Goal: Answer question/provide support: Share knowledge or assist other users

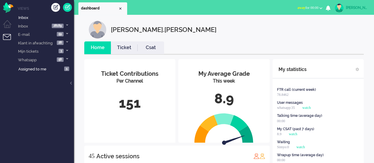
click at [304, 10] on button "away for 00:00" at bounding box center [310, 8] width 32 height 9
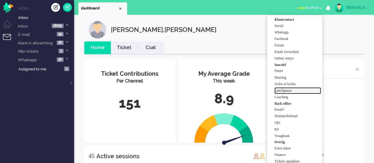
click at [282, 87] on link "Lunchpauze" at bounding box center [297, 90] width 47 height 7
click at [282, 90] on label "Lunchpauze" at bounding box center [297, 90] width 47 height 5
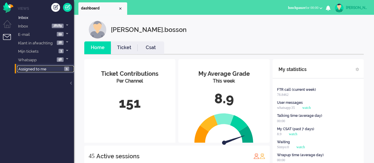
click at [45, 69] on span "Assigned to me" at bounding box center [32, 69] width 28 height 4
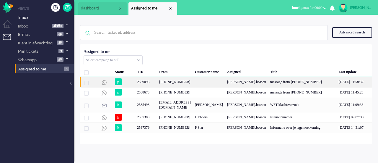
click at [178, 85] on div "+31645545209" at bounding box center [175, 82] width 36 height 10
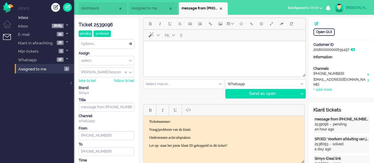
click at [102, 5] on li "dashboard" at bounding box center [102, 8] width 49 height 12
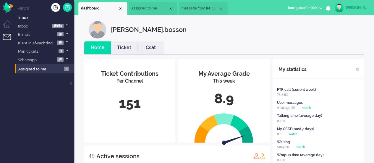
click at [143, 5] on li "Assigned to me" at bounding box center [153, 8] width 49 height 12
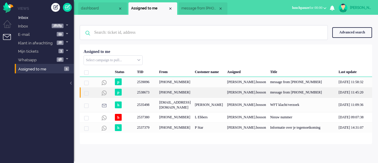
click at [157, 98] on div "[PHONE_NUMBER]" at bounding box center [175, 92] width 36 height 10
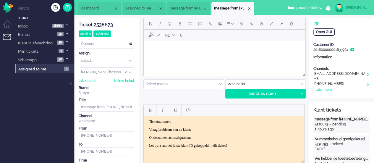
click at [108, 43] on div "Options..." at bounding box center [106, 43] width 55 height 9
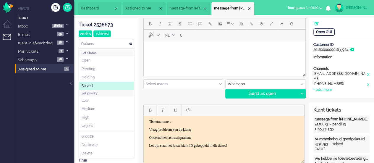
click at [87, 87] on span "Solved" at bounding box center [87, 85] width 11 height 5
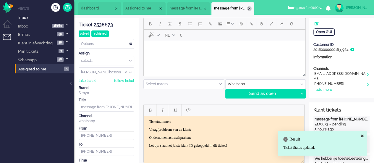
click at [251, 7] on div "Close tab" at bounding box center [249, 8] width 5 height 5
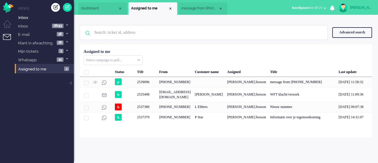
click at [191, 11] on span "message from +31645545209" at bounding box center [199, 8] width 37 height 5
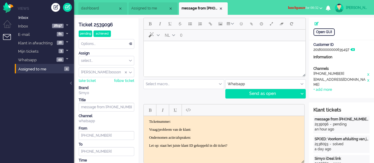
click at [311, 5] on button "lunchpauze for 00:32" at bounding box center [304, 8] width 41 height 9
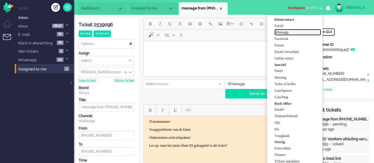
click at [287, 33] on label "Whatsapp" at bounding box center [297, 32] width 47 height 5
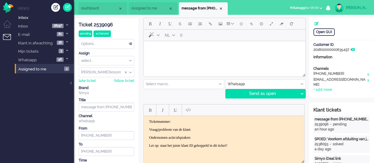
click at [191, 56] on html at bounding box center [225, 48] width 162 height 15
paste body "Rich Text Area. Press ALT-0 for help."
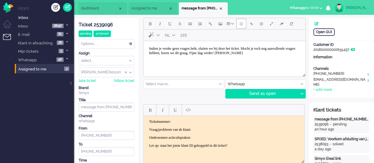
click at [239, 25] on button "Emoticons" at bounding box center [241, 24] width 10 height 10
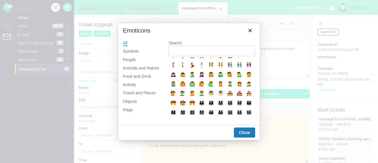
scroll to position [180, 0]
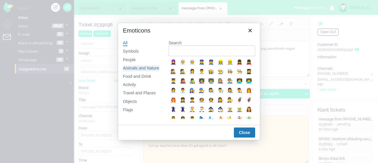
click at [157, 69] on div "Animals and Nature" at bounding box center [141, 68] width 36 height 6
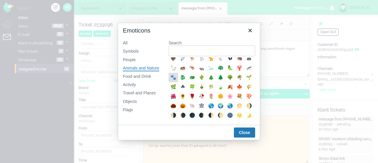
scroll to position [118, 0]
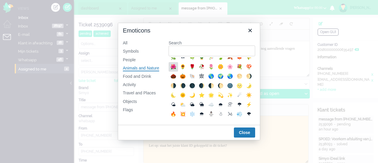
click at [177, 70] on div "🌺" at bounding box center [173, 66] width 7 height 7
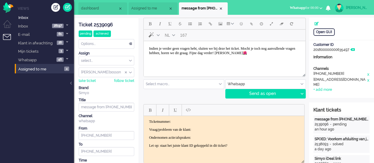
click at [267, 54] on span "Indien je verder geen vragen hebt, sluiten we bij deze het ticket. Mocht je toc…" at bounding box center [222, 50] width 146 height 9
click at [239, 25] on button "Emoticons" at bounding box center [241, 24] width 10 height 10
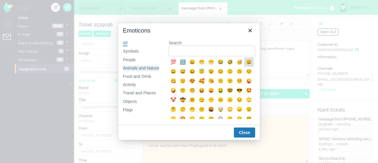
click at [150, 68] on div "Animals and Nature" at bounding box center [141, 68] width 36 height 6
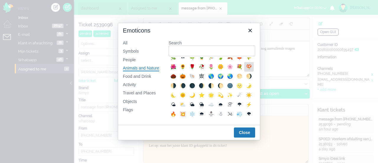
click at [246, 70] on div "🍄" at bounding box center [249, 66] width 7 height 7
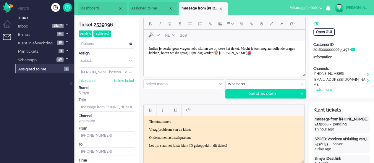
click at [300, 93] on div at bounding box center [301, 93] width 7 height 9
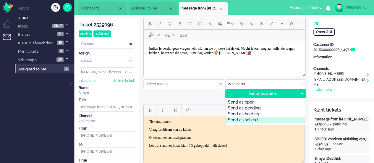
click at [272, 117] on div "Send as solved" at bounding box center [265, 120] width 79 height 6
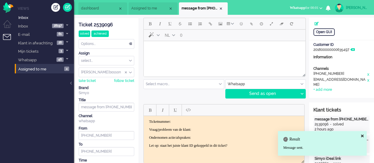
click at [220, 5] on li "message from +31645545209" at bounding box center [203, 8] width 49 height 12
click at [221, 7] on div "Close tab" at bounding box center [220, 8] width 5 height 5
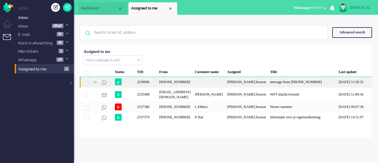
click at [171, 82] on div "+31645545209" at bounding box center [175, 82] width 36 height 10
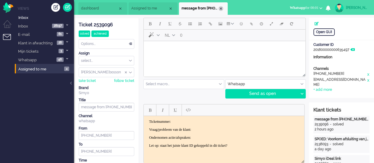
click at [223, 7] on div "Close tab" at bounding box center [220, 8] width 5 height 5
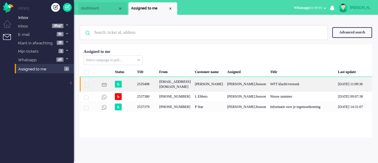
click at [178, 83] on div "[EMAIL_ADDRESS][DOMAIN_NAME]" at bounding box center [175, 84] width 36 height 14
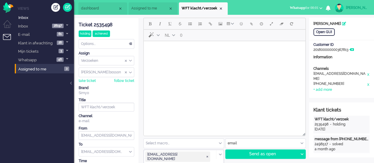
click at [223, 5] on li "WFT klacht/verzoek" at bounding box center [203, 8] width 49 height 12
click at [223, 8] on div "Close tab" at bounding box center [220, 8] width 5 height 5
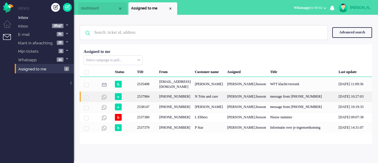
click at [158, 96] on div "+31641106721" at bounding box center [175, 96] width 36 height 10
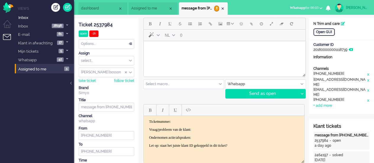
click at [180, 72] on div at bounding box center [225, 73] width 162 height 5
click at [180, 56] on html at bounding box center [225, 48] width 162 height 15
click at [184, 47] on body "Rich Text Area. Press ALT-0 for help." at bounding box center [224, 48] width 157 height 10
click at [244, 25] on button "Emoticons" at bounding box center [241, 24] width 10 height 10
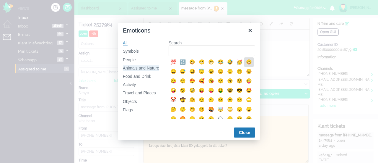
click at [155, 67] on div "Animals and Nature" at bounding box center [141, 68] width 36 height 6
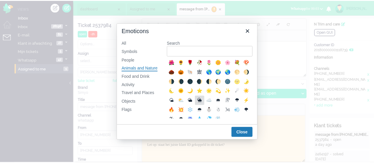
scroll to position [97, 0]
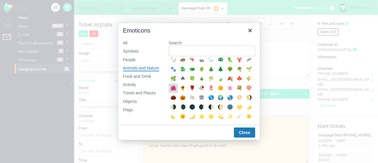
click at [177, 92] on div "🌺" at bounding box center [173, 88] width 7 height 7
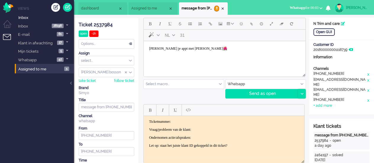
click at [300, 96] on div at bounding box center [301, 93] width 7 height 9
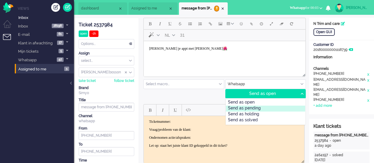
click at [278, 106] on div "Send as pending" at bounding box center [265, 109] width 79 height 6
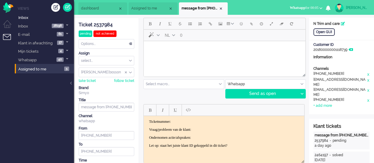
click at [163, 52] on body "Rich Text Area. Press ALT-0 for help." at bounding box center [224, 48] width 157 height 10
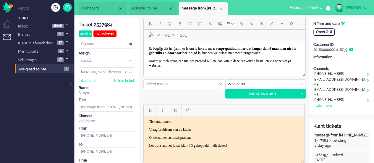
click at [216, 55] on p "Ik begrijp dat het jammer is om te horen, maar een prepaidnummer dat langer dan…" at bounding box center [224, 50] width 151 height 9
click at [240, 27] on button "Emoticons" at bounding box center [241, 24] width 10 height 10
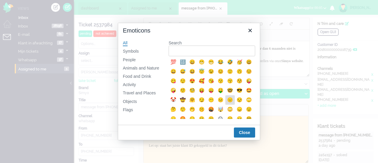
click at [227, 103] on div "😑" at bounding box center [230, 99] width 7 height 7
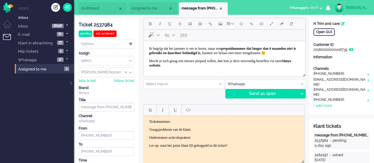
click at [215, 68] on p "Mocht je toch graag een nieuwe prepaid willen, dan kun je deze eenvoudig bestel…" at bounding box center [224, 63] width 151 height 9
click at [241, 25] on span "Emoticons" at bounding box center [241, 23] width 3 height 5
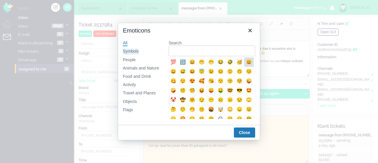
click at [137, 53] on div "Symbols" at bounding box center [131, 51] width 16 height 6
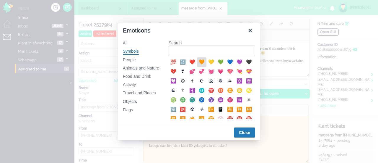
click at [203, 64] on div "🧡" at bounding box center [201, 62] width 7 height 7
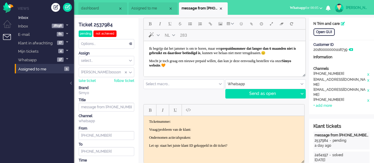
scroll to position [4, 0]
click at [302, 94] on icon at bounding box center [301, 94] width 3 height 2
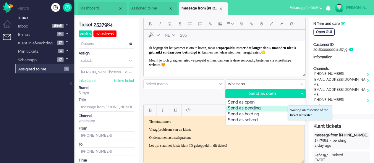
click at [257, 107] on div "Send as pending" at bounding box center [265, 109] width 79 height 6
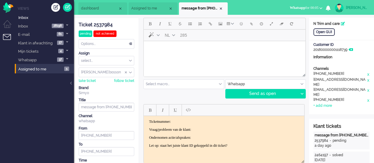
scroll to position [0, 0]
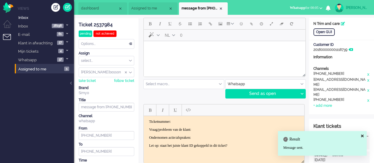
click at [103, 26] on div "Ticket 2537984" at bounding box center [107, 25] width 56 height 7
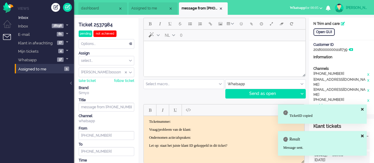
click at [185, 122] on p "Ticketnummer:" at bounding box center [224, 121] width 150 height 4
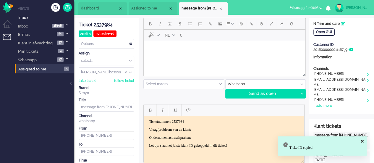
click at [213, 130] on p "Vraag/probleem van de klant:" at bounding box center [224, 129] width 150 height 4
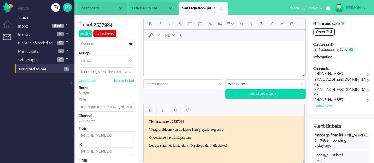
click at [212, 137] on p "Ondernomen actie/afspraken:" at bounding box center [224, 137] width 150 height 4
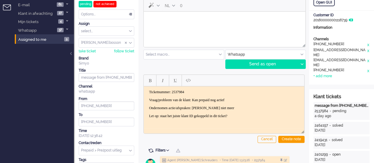
scroll to position [89, 0]
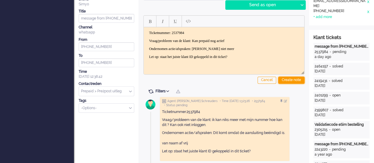
click at [298, 82] on div "Create note" at bounding box center [291, 80] width 26 height 7
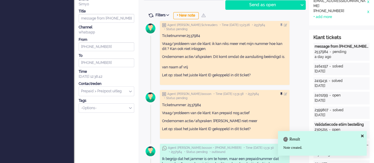
click at [284, 92] on div at bounding box center [282, 94] width 4 height 4
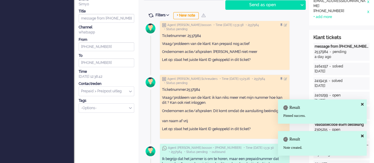
scroll to position [0, 0]
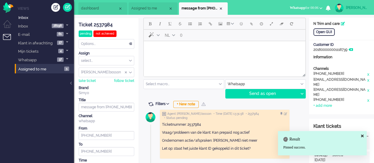
click at [149, 6] on span "Assigned to me" at bounding box center [149, 8] width 37 height 5
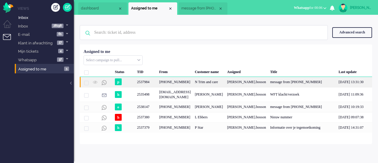
click at [176, 84] on div "+31641106721" at bounding box center [175, 82] width 36 height 10
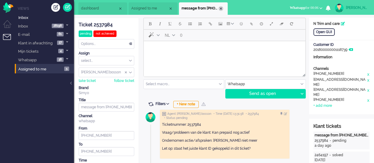
click at [220, 7] on div "Close tab" at bounding box center [220, 8] width 5 height 5
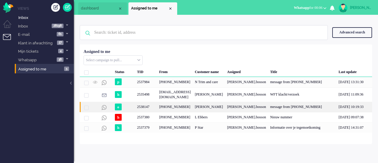
click at [177, 112] on div "[PHONE_NUMBER]" at bounding box center [175, 107] width 36 height 10
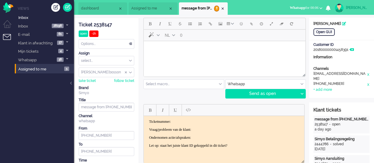
click at [173, 56] on html at bounding box center [225, 48] width 162 height 15
click at [239, 26] on button "Emoticons" at bounding box center [241, 24] width 10 height 10
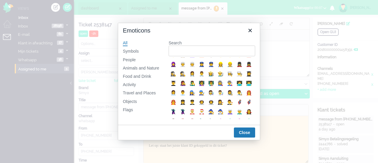
scroll to position [170, 0]
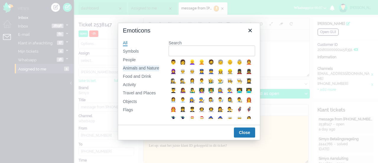
click at [152, 66] on div "Animals and Nature" at bounding box center [141, 68] width 36 height 6
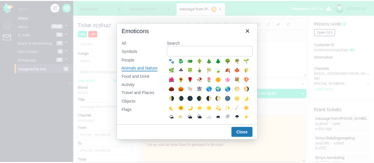
scroll to position [118, 0]
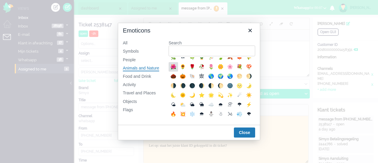
click at [177, 70] on div "🌺" at bounding box center [173, 66] width 7 height 7
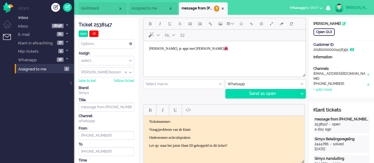
click at [300, 93] on icon at bounding box center [301, 94] width 3 height 2
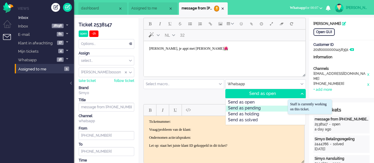
click at [279, 106] on div "Send as pending" at bounding box center [265, 109] width 79 height 6
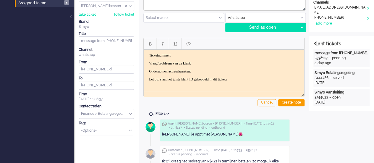
scroll to position [0, 0]
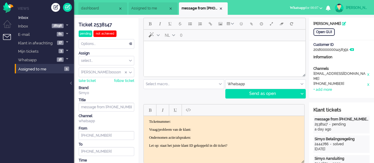
click at [158, 49] on body "Rich Text Area. Press ALT-0 for help." at bounding box center [224, 48] width 157 height 10
click at [302, 91] on div at bounding box center [301, 93] width 7 height 9
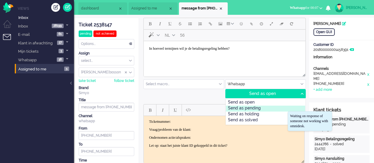
click at [275, 110] on div "Send as pending" at bounding box center [265, 109] width 79 height 6
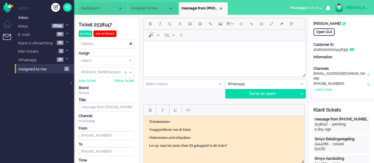
click at [88, 12] on li "dashboard" at bounding box center [102, 8] width 49 height 12
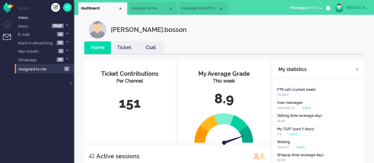
click at [145, 11] on li "Assigned to me" at bounding box center [153, 8] width 49 height 12
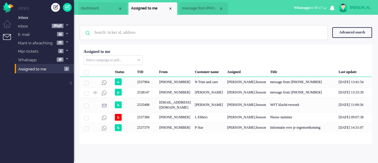
click at [191, 5] on li "message from [PHONE_NUMBER]" at bounding box center [203, 8] width 49 height 12
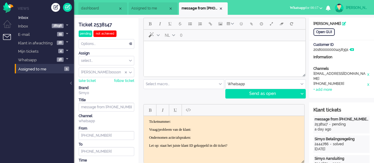
click at [115, 8] on span "dashboard" at bounding box center [99, 8] width 37 height 5
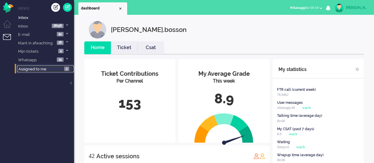
click at [42, 66] on link "Assigned to me 5" at bounding box center [45, 69] width 57 height 7
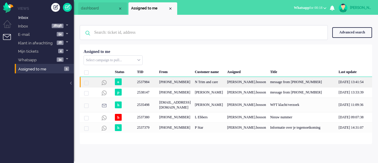
click at [167, 82] on div "+31641106721" at bounding box center [175, 82] width 36 height 10
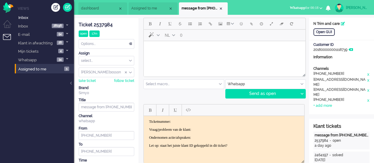
click at [201, 50] on body "Rich Text Area. Press ALT-0 for help." at bounding box center [224, 48] width 157 height 10
click at [304, 94] on div at bounding box center [301, 93] width 7 height 9
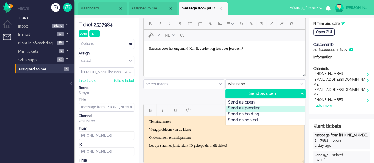
click at [282, 108] on div "Send as pending" at bounding box center [265, 109] width 79 height 6
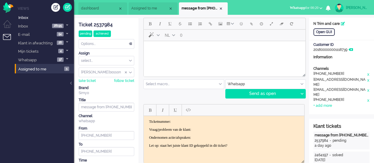
click at [135, 6] on span "Assigned to me" at bounding box center [149, 8] width 37 height 5
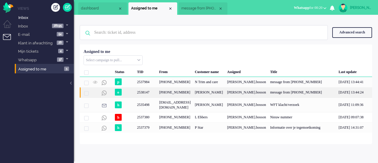
click at [183, 98] on div "[PHONE_NUMBER]" at bounding box center [175, 92] width 36 height 10
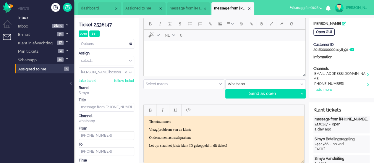
click at [186, 56] on html at bounding box center [225, 48] width 162 height 15
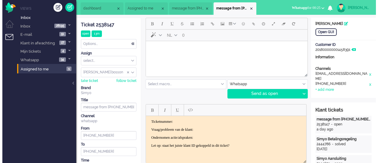
scroll to position [7, 0]
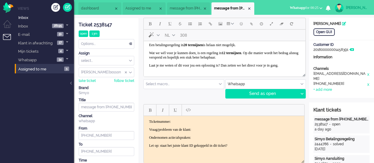
click at [263, 45] on p "Een betalingsregeling in 20 termijnen is helaas niet mogelijk." at bounding box center [224, 45] width 151 height 4
click at [242, 27] on button "Emoticons" at bounding box center [241, 24] width 10 height 10
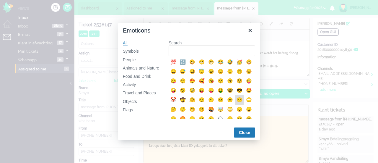
click at [236, 103] on div "😒" at bounding box center [239, 99] width 7 height 7
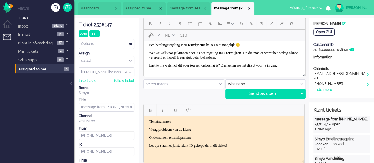
click at [281, 56] on p "Wat we wél voor je kunnen doen, is een regeling in 12 termijnen . Op die manier…" at bounding box center [224, 55] width 151 height 9
click at [239, 26] on button "Emoticons" at bounding box center [241, 24] width 10 height 10
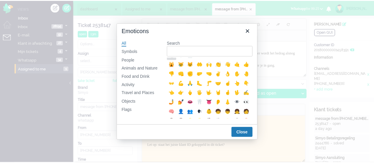
scroll to position [118, 0]
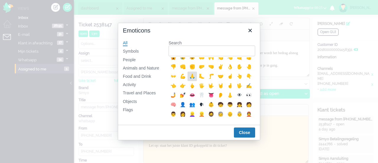
click at [189, 80] on div "🙏" at bounding box center [192, 76] width 7 height 7
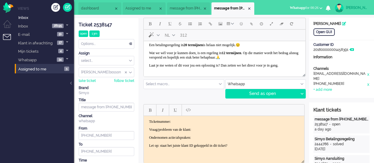
click at [173, 68] on p "Laat je me weten of dit voor jou een oplossing is? Dan zetten we het direct voo…" at bounding box center [224, 65] width 151 height 4
click at [240, 23] on span "Emoticons" at bounding box center [241, 23] width 3 height 5
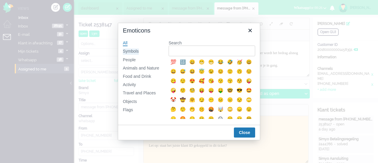
click at [129, 52] on div "Symbols" at bounding box center [131, 51] width 16 height 6
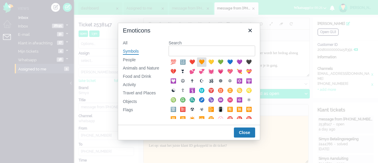
click at [203, 61] on div "🧡" at bounding box center [201, 62] width 7 height 7
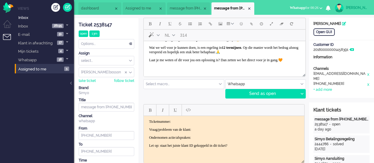
scroll to position [0, 0]
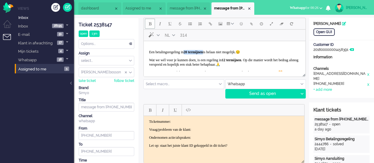
drag, startPoint x: 193, startPoint y: 53, endPoint x: 219, endPoint y: 54, distance: 25.7
click at [219, 54] on p "Een betalingsregeling in 20 termijnen is helaas niet mogelijk.😒" at bounding box center [224, 52] width 151 height 4
click at [300, 93] on div at bounding box center [301, 93] width 7 height 9
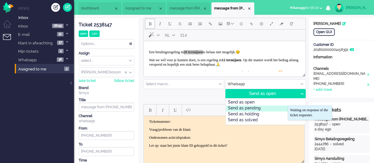
click at [278, 107] on div "Send as pending" at bounding box center [265, 109] width 79 height 6
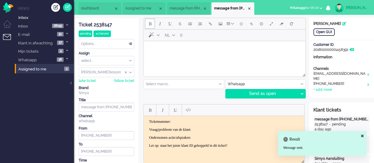
click at [191, 3] on li "message from +31641106721" at bounding box center [188, 8] width 43 height 12
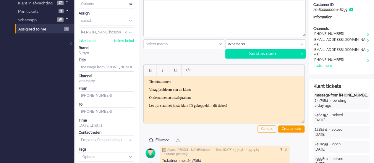
scroll to position [30, 0]
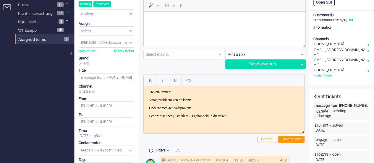
click at [171, 25] on html at bounding box center [225, 19] width 162 height 15
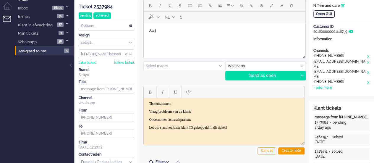
scroll to position [0, 0]
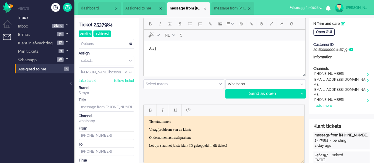
click at [223, 7] on span "message from [PHONE_NUMBER]" at bounding box center [230, 8] width 33 height 5
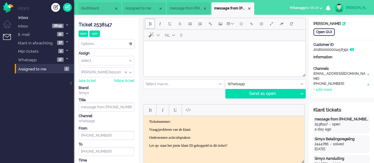
click at [181, 82] on input "text" at bounding box center [184, 83] width 80 height 9
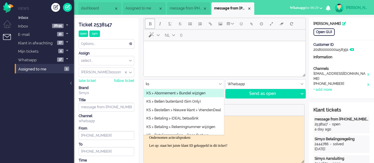
type input "k"
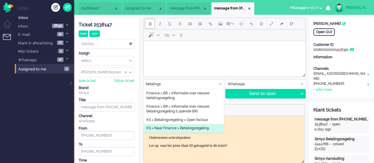
type input "betalings"
click at [198, 126] on span "KS > Naar Finance > Betalingsregeling" at bounding box center [177, 128] width 62 height 5
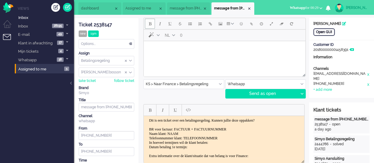
click at [330, 30] on div "Open GUI" at bounding box center [323, 31] width 21 height 7
drag, startPoint x: 201, startPoint y: 129, endPoint x: 210, endPoint y: 129, distance: 8.6
click at [210, 129] on body "Dit is een ticket over een betalingsregeling. Kunnen jullie deze oppakken? BR v…" at bounding box center [224, 142] width 156 height 49
drag, startPoint x: 179, startPoint y: 129, endPoint x: 238, endPoint y: 130, distance: 58.8
click at [238, 130] on body "Dit is een ticket over een betalingsregeling. Kunnen jullie deze oppakken? BR v…" at bounding box center [224, 142] width 156 height 49
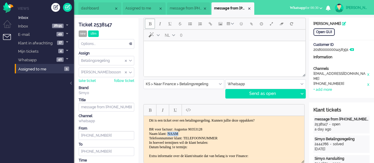
drag, startPoint x: 182, startPoint y: 132, endPoint x: 173, endPoint y: 132, distance: 8.6
click at [173, 132] on body "Dit is een ticket over een betalingsregeling. Kunnen jullie deze oppakken? BR v…" at bounding box center [224, 142] width 156 height 49
drag, startPoint x: 232, startPoint y: 137, endPoint x: 192, endPoint y: 138, distance: 39.6
click at [192, 138] on body "Dit is een ticket over een betalingsregeling. Kunnen jullie deze oppakken? BR v…" at bounding box center [224, 142] width 156 height 49
click at [231, 142] on body "Dit is een ticket over een betalingsregeling. Kunnen jullie deze oppakken? BR v…" at bounding box center [224, 142] width 156 height 49
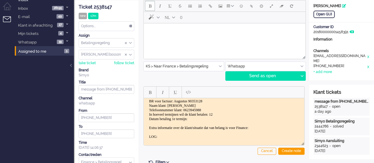
scroll to position [30, 0]
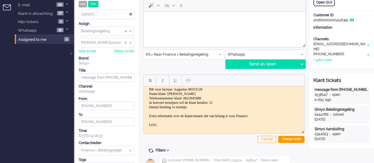
click at [199, 106] on body "Dit is een ticket over een betalingsregeling. Kunnen jullie deze oppakken? BR v…" at bounding box center [224, 102] width 156 height 49
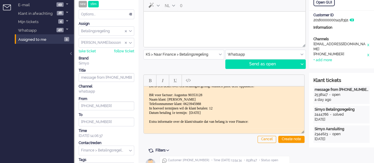
scroll to position [0, 0]
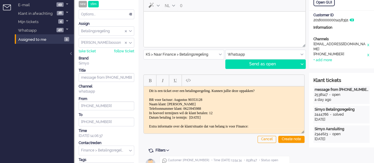
click at [162, 24] on body "Rich Text Area. Press ALT-0 for help." at bounding box center [224, 19] width 157 height 10
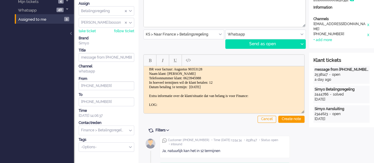
scroll to position [59, 0]
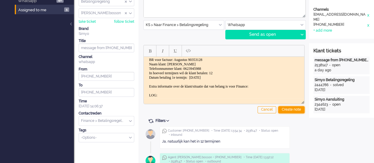
click at [283, 107] on div "Create note" at bounding box center [291, 109] width 26 height 7
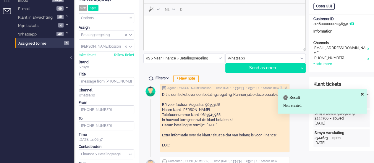
scroll to position [0, 0]
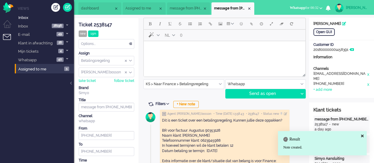
click at [171, 56] on html at bounding box center [225, 48] width 162 height 15
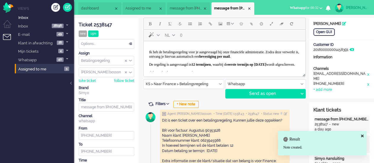
scroll to position [12, 0]
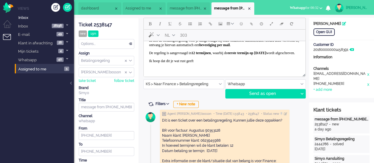
click at [205, 55] on p "De regeling is aangevraagd in 12 termijnen , waarbij de eerste termijn op 22-10…" at bounding box center [224, 53] width 151 height 4
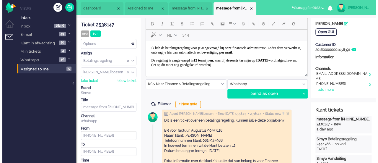
scroll to position [0, 0]
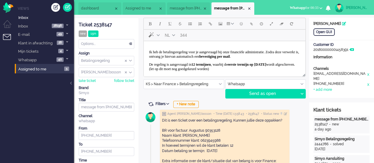
click at [168, 59] on p "Ik heb de betalingsregeling voor je aangevraagd bij onze financiële administrat…" at bounding box center [224, 54] width 151 height 9
click at [242, 25] on span "Emoticons" at bounding box center [241, 23] width 3 height 5
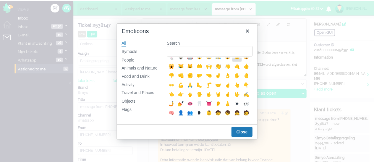
scroll to position [118, 0]
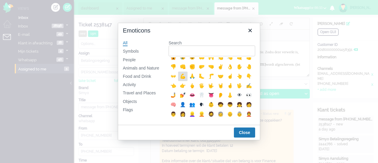
click at [186, 80] on div "💪" at bounding box center [182, 76] width 7 height 7
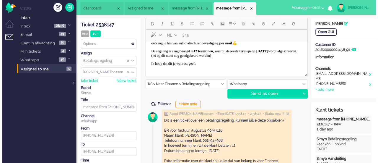
scroll to position [21, 0]
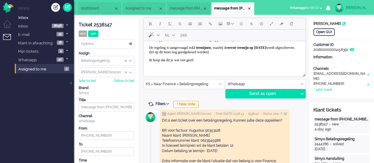
click at [283, 52] on p "De regeling is aangevraagd in 12 termijnen , waarbij de eerste termijn op 22-10…" at bounding box center [224, 50] width 151 height 9
click at [261, 24] on span "Delay message" at bounding box center [261, 23] width 3 height 5
type input "2025-09-26 13:59"
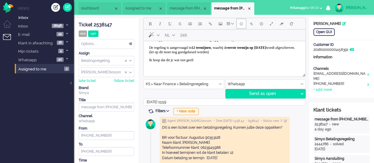
click at [241, 23] on span "Emoticons" at bounding box center [241, 23] width 3 height 5
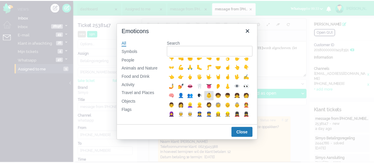
scroll to position [118, 0]
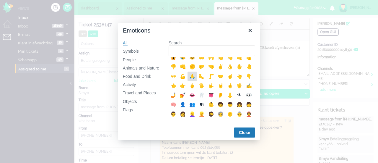
click at [189, 80] on div "🙏" at bounding box center [192, 76] width 7 height 7
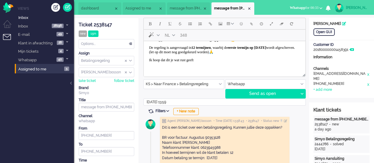
click at [211, 59] on p "Ik hoop dat dit je wat rust geeft" at bounding box center [224, 60] width 151 height 4
click at [242, 23] on button "Emoticons" at bounding box center [241, 24] width 10 height 10
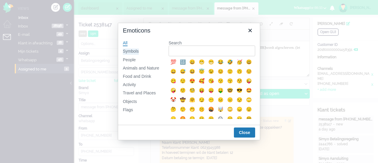
click at [134, 50] on div "Symbols" at bounding box center [131, 51] width 16 height 6
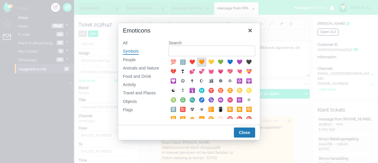
click at [202, 62] on div "🧡" at bounding box center [201, 62] width 7 height 7
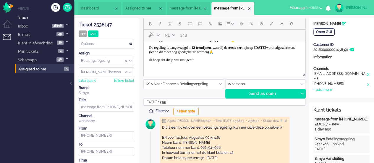
scroll to position [22, 0]
click at [301, 93] on icon at bounding box center [301, 94] width 3 height 2
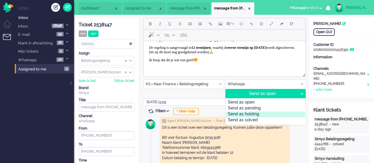
click at [270, 114] on div "Send as holding" at bounding box center [265, 114] width 79 height 6
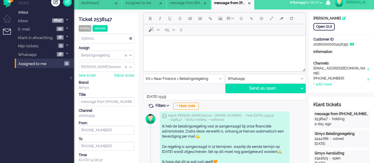
scroll to position [0, 0]
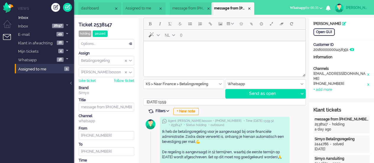
click at [175, 4] on li "message from +31641106721" at bounding box center [192, 8] width 44 height 12
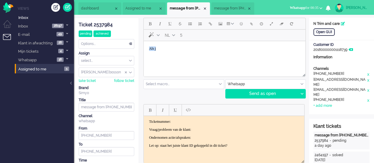
drag, startPoint x: 166, startPoint y: 51, endPoint x: 130, endPoint y: 50, distance: 35.5
click at [144, 50] on html "Als j" at bounding box center [225, 48] width 162 height 15
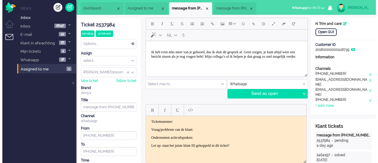
scroll to position [7, 0]
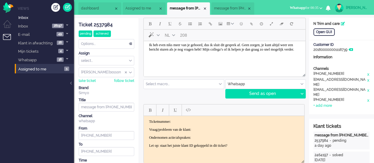
click at [231, 56] on body "Ik heb even niks meer van je gehoord, dus ik sluit dit gesprek af. Geen zorgen,…" at bounding box center [224, 53] width 157 height 34
click at [235, 52] on p "Ik heb even niks meer van je gehoord, dus ik sluit dit gesprek af. Geen zorgen,…" at bounding box center [224, 47] width 151 height 9
click at [240, 27] on button "Emoticons" at bounding box center [241, 24] width 10 height 10
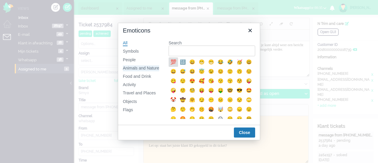
click at [127, 65] on div "Animals and Nature" at bounding box center [141, 68] width 36 height 6
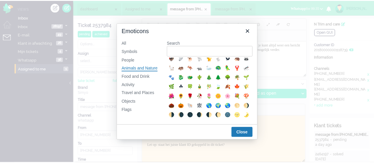
scroll to position [118, 0]
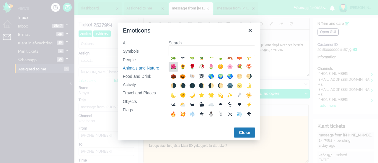
click at [177, 70] on div "🌺" at bounding box center [173, 66] width 7 height 7
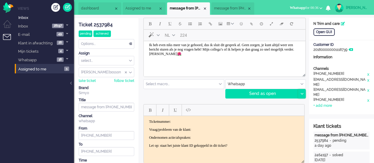
click at [301, 96] on div at bounding box center [301, 93] width 7 height 9
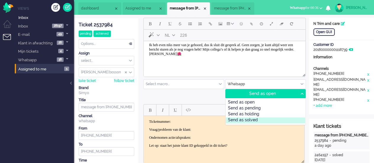
click at [269, 119] on div "Send as solved" at bounding box center [265, 120] width 79 height 6
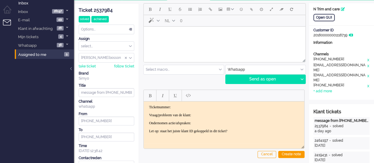
scroll to position [0, 0]
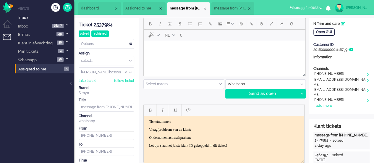
click at [207, 8] on div "Close tab" at bounding box center [204, 8] width 5 height 5
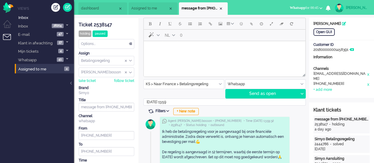
click at [145, 5] on li "Assigned to me" at bounding box center [153, 8] width 49 height 12
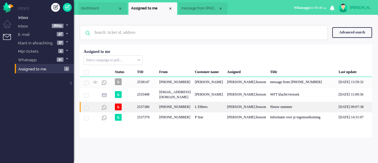
click at [143, 112] on div "2537380" at bounding box center [146, 107] width 22 height 10
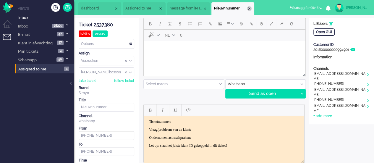
click at [251, 9] on div "Close tab" at bounding box center [249, 8] width 5 height 5
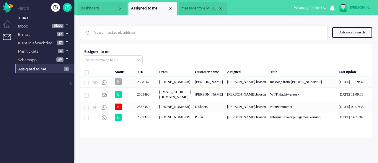
click at [193, 85] on div "[PHONE_NUMBER]" at bounding box center [175, 82] width 36 height 10
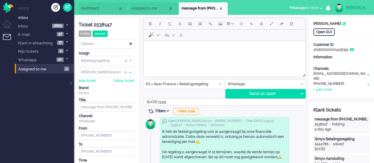
click at [180, 56] on html at bounding box center [225, 48] width 162 height 15
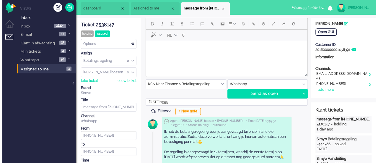
scroll to position [7, 0]
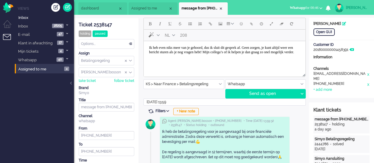
click at [231, 54] on p "Ik heb even niks meer van je gehoord, dus ik sluit dit gesprek af. Geen zorgen,…" at bounding box center [224, 50] width 151 height 9
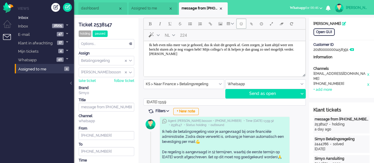
click at [241, 25] on span "Emoticons" at bounding box center [241, 23] width 3 height 5
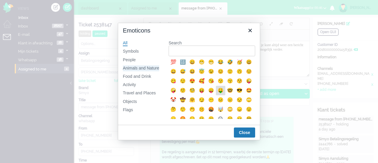
click at [142, 69] on div "Animals and Nature" at bounding box center [141, 68] width 36 height 6
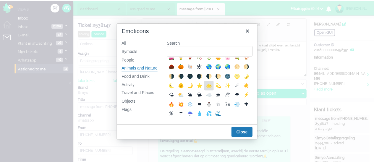
scroll to position [118, 0]
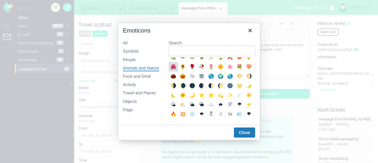
click at [177, 70] on div "🌺" at bounding box center [173, 66] width 7 height 7
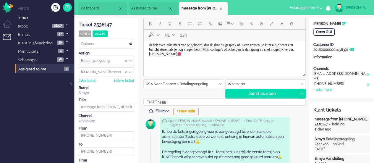
click at [300, 93] on icon at bounding box center [301, 94] width 3 height 2
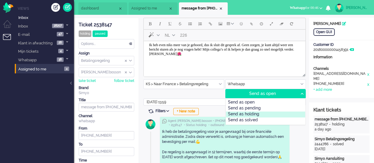
click at [271, 113] on div "Send as holding" at bounding box center [265, 114] width 79 height 6
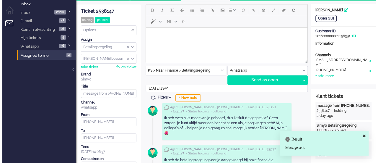
scroll to position [0, 0]
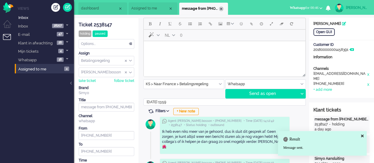
click at [221, 9] on div "Close tab" at bounding box center [221, 9] width 5 height 5
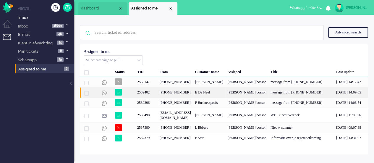
click at [161, 98] on div "+31620975495" at bounding box center [175, 92] width 36 height 10
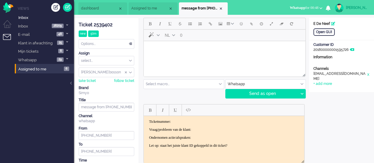
scroll to position [148, 0]
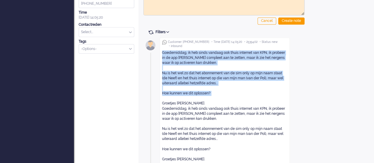
drag, startPoint x: 162, startPoint y: 52, endPoint x: 223, endPoint y: 98, distance: 77.0
click at [223, 98] on div "Goedemiddag, ik heb sinds vandaag ook thuis internet van KPN, ik probeer in de …" at bounding box center [224, 105] width 125 height 111
copy div "Goedemiddag, ik heb sinds vandaag ook thuis internet van KPN, ik probeer in de …"
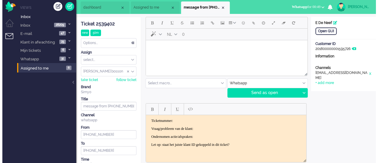
scroll to position [0, 0]
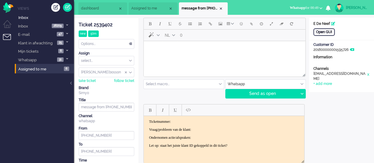
click at [321, 32] on div "Open GUI" at bounding box center [323, 31] width 21 height 7
click at [177, 56] on html at bounding box center [225, 48] width 162 height 15
click at [240, 23] on span "Emoticons" at bounding box center [241, 23] width 3 height 5
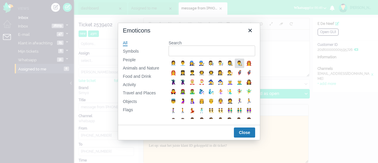
scroll to position [59, 0]
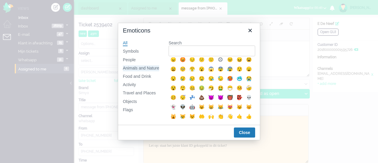
click at [145, 67] on div "Animals and Nature" at bounding box center [141, 68] width 36 height 6
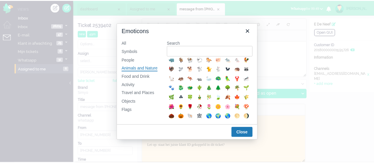
scroll to position [89, 0]
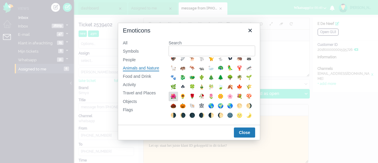
click at [177, 100] on div "🌺" at bounding box center [173, 96] width 7 height 7
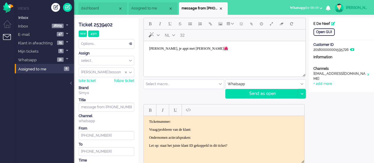
click at [300, 93] on icon at bounding box center [301, 94] width 3 height 2
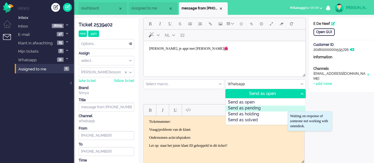
click at [273, 108] on div "Send as pending" at bounding box center [265, 109] width 79 height 6
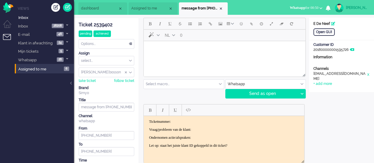
click at [156, 56] on html at bounding box center [225, 48] width 162 height 15
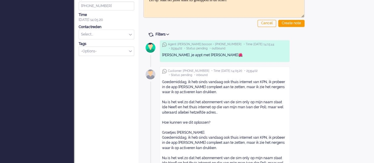
scroll to position [177, 0]
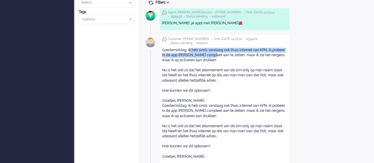
drag, startPoint x: 188, startPoint y: 49, endPoint x: 210, endPoint y: 56, distance: 22.7
click at [210, 56] on div "Goedemiddag, ik heb sinds vandaag ook thuis internet van KPN, ik probeer in de …" at bounding box center [224, 103] width 125 height 111
click at [188, 49] on div "Goedemiddag, ik heb sinds vandaag ook thuis internet van KPN, ik probeer in de …" at bounding box center [224, 103] width 125 height 111
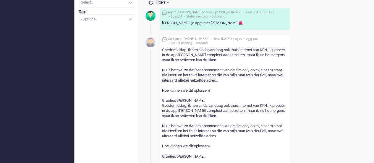
click at [187, 49] on div "Goedemiddag, ik heb sinds vandaag ook thuis internet van KPN, ik probeer in de …" at bounding box center [224, 103] width 125 height 111
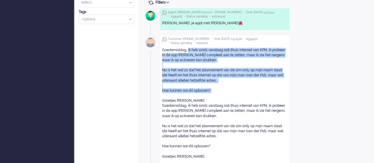
drag, startPoint x: 187, startPoint y: 49, endPoint x: 229, endPoint y: 92, distance: 59.6
click at [229, 92] on div "Goedemiddag, ik heb sinds vandaag ook thuis internet van KPN, ik probeer in de …" at bounding box center [224, 103] width 125 height 111
copy div "ik heb sinds vandaag ook thuis internet van KPN, ik probeer in de app Simyo com…"
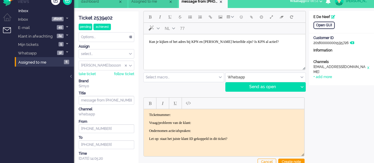
scroll to position [0, 0]
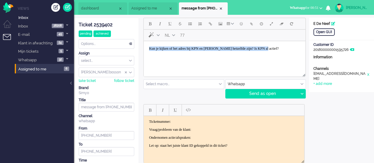
drag, startPoint x: 290, startPoint y: 48, endPoint x: 111, endPoint y: 45, distance: 179.1
click at [144, 45] on html "Kun je kijken of het adres bij KPN en Simyo hetzelfde zijn? Is KPN al actief?" at bounding box center [225, 48] width 162 height 15
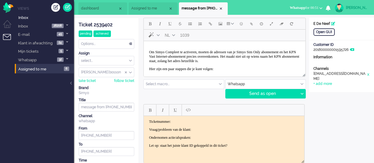
click at [178, 63] on p "Om Simyo Compleet te activeren, moeten de adressen van je Simyo Sim Only abonne…" at bounding box center [224, 56] width 151 height 13
click at [241, 24] on span "Emoticons" at bounding box center [241, 23] width 3 height 5
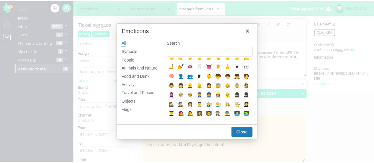
scroll to position [148, 0]
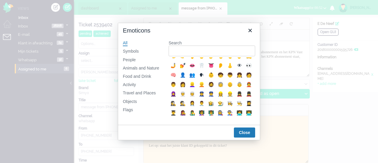
click at [189, 50] on div "🙏" at bounding box center [192, 46] width 7 height 7
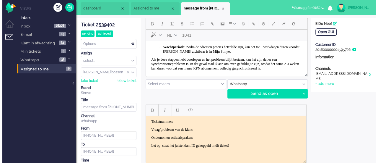
scroll to position [79, 0]
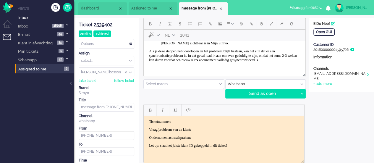
click at [228, 63] on body "Om Simyo Compleet te activeren, moeten de adressen van je Simyo Sim Only abonne…" at bounding box center [224, 22] width 157 height 93
click at [241, 21] on span "Emoticons" at bounding box center [241, 23] width 3 height 5
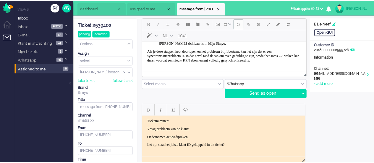
scroll to position [75, 0]
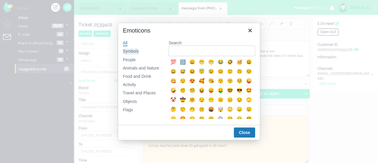
click at [136, 49] on div "Symbols" at bounding box center [131, 51] width 16 height 6
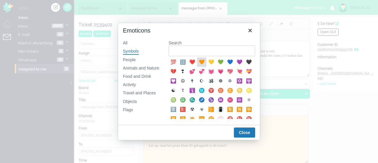
click at [204, 63] on div "🧡" at bounding box center [201, 62] width 7 height 7
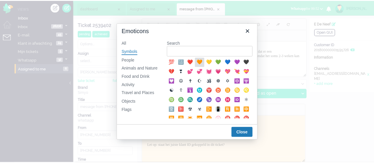
scroll to position [79, 0]
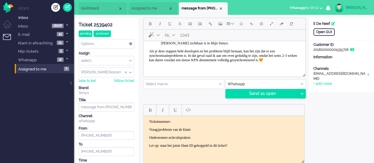
click at [303, 90] on div at bounding box center [301, 93] width 7 height 9
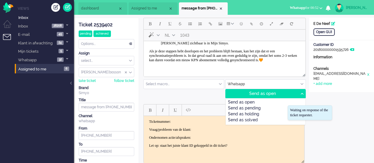
click at [256, 108] on div "Send as pending" at bounding box center [265, 109] width 79 height 6
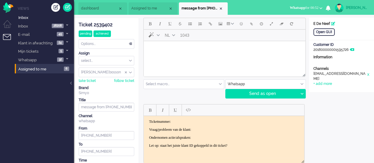
scroll to position [0, 0]
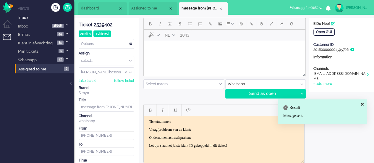
click at [106, 27] on div "Ticket 2539402" at bounding box center [107, 25] width 56 height 7
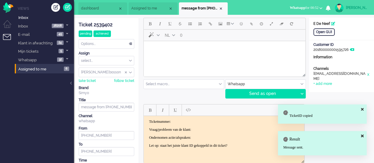
click at [181, 120] on p "Ticketnummer:" at bounding box center [224, 121] width 150 height 4
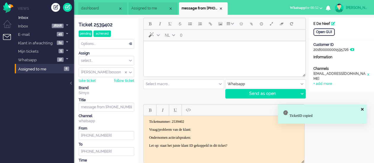
click at [211, 129] on p "Vraag/probleem van de klant:" at bounding box center [224, 129] width 150 height 4
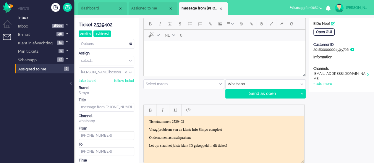
click at [207, 136] on p "Ondernomen actie/afspraken:" at bounding box center [224, 137] width 150 height 4
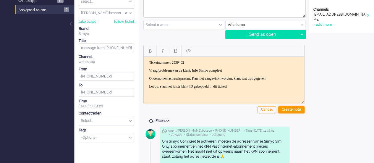
click at [283, 108] on div "Create note" at bounding box center [291, 109] width 26 height 7
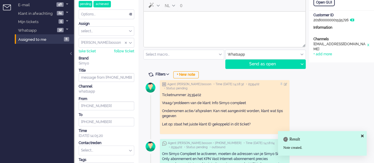
scroll to position [0, 0]
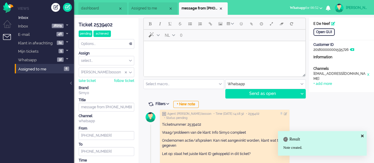
click at [150, 8] on span "Assigned to me" at bounding box center [149, 8] width 37 height 5
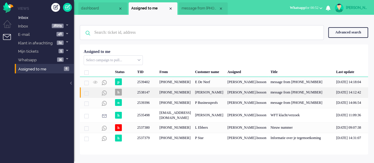
click at [163, 95] on div "[PHONE_NUMBER]" at bounding box center [175, 92] width 36 height 10
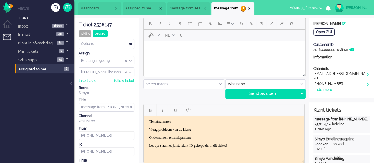
click at [253, 5] on li "message from [PHONE_NUMBER]" at bounding box center [232, 8] width 43 height 12
click at [251, 9] on div "Close tab" at bounding box center [249, 8] width 5 height 5
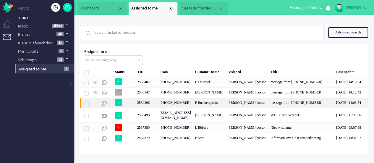
click at [182, 108] on div "+31630985351" at bounding box center [175, 103] width 36 height 10
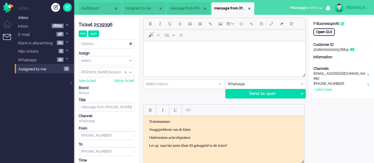
click at [317, 32] on div "Open GUI" at bounding box center [323, 31] width 21 height 7
click at [160, 56] on html at bounding box center [225, 48] width 162 height 15
click at [246, 22] on button "Add attachment" at bounding box center [251, 24] width 10 height 10
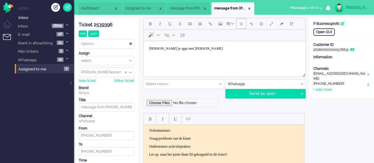
click at [242, 23] on span "Emoticons" at bounding box center [241, 23] width 3 height 5
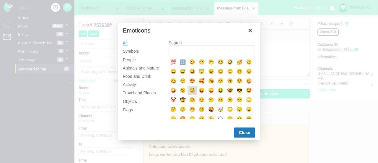
scroll to position [89, 0]
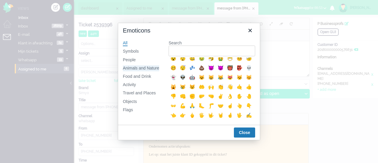
click at [137, 67] on div "Animals and Nature" at bounding box center [141, 68] width 36 height 6
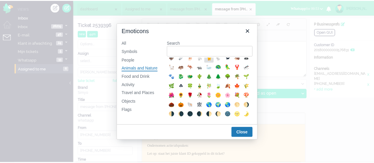
scroll to position [118, 0]
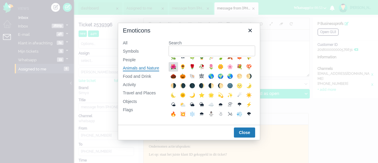
click at [178, 72] on div "🌺" at bounding box center [173, 66] width 9 height 9
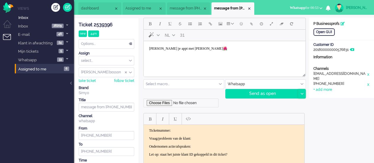
click at [300, 93] on icon at bounding box center [301, 94] width 3 height 2
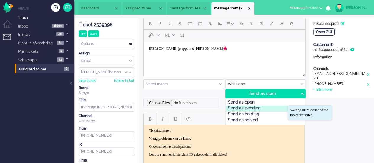
click at [277, 108] on div "Send as pending" at bounding box center [265, 109] width 79 height 6
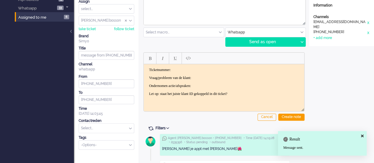
scroll to position [0, 0]
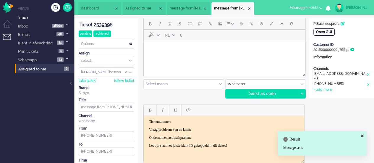
click at [323, 31] on div "Open GUI" at bounding box center [323, 31] width 21 height 7
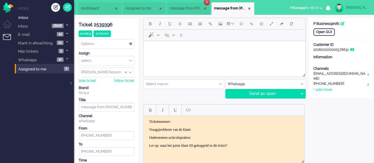
click at [165, 54] on html at bounding box center [225, 48] width 162 height 15
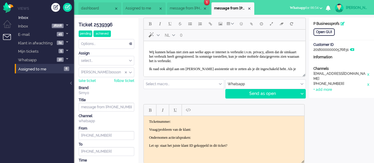
scroll to position [8, 0]
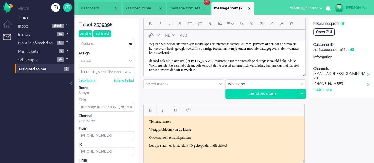
click at [303, 93] on icon at bounding box center [301, 94] width 3 height 2
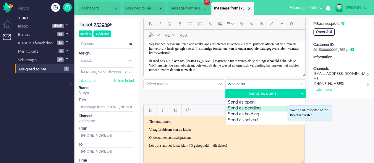
click at [275, 108] on div "Send as pending" at bounding box center [265, 109] width 79 height 6
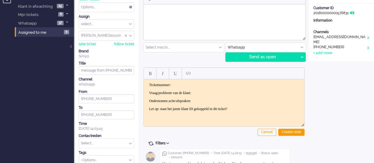
scroll to position [0, 0]
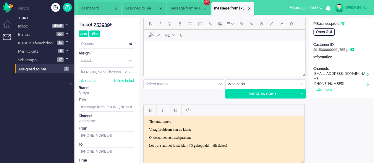
click at [173, 56] on html at bounding box center [225, 48] width 162 height 15
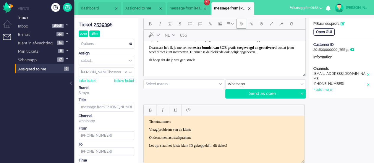
click at [240, 27] on button "Emoticons" at bounding box center [241, 24] width 10 height 10
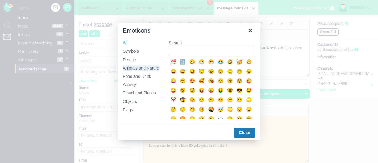
click at [138, 67] on div "Animals and Nature" at bounding box center [141, 68] width 36 height 6
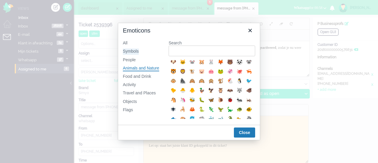
click at [125, 49] on div "Symbols" at bounding box center [131, 51] width 16 height 6
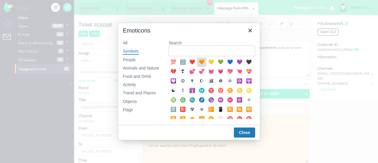
click at [203, 64] on div "🧡" at bounding box center [201, 62] width 7 height 7
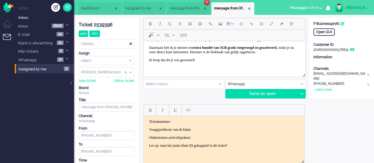
scroll to position [37, 0]
click at [301, 93] on icon at bounding box center [301, 94] width 3 height 2
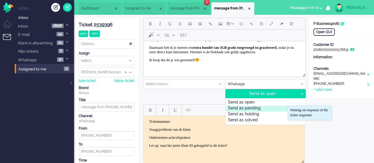
click at [265, 107] on div "Send as pending" at bounding box center [265, 109] width 79 height 6
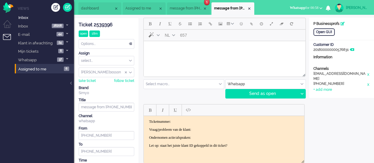
scroll to position [0, 0]
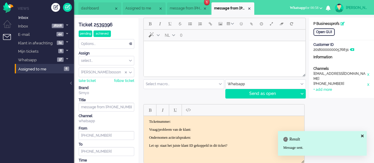
click at [180, 9] on span "message from +31620975495" at bounding box center [186, 8] width 33 height 5
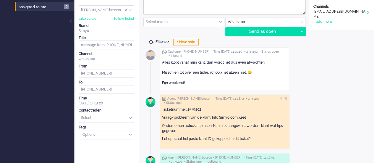
scroll to position [30, 0]
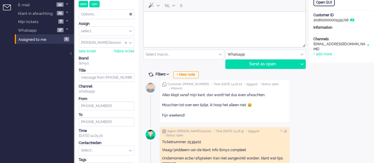
click at [149, 22] on body "Rich Text Area. Press ALT-0 for help." at bounding box center [224, 19] width 157 height 10
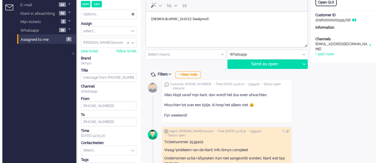
scroll to position [0, 0]
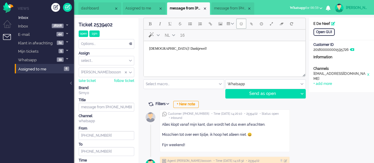
click at [240, 25] on span "Emoticons" at bounding box center [241, 23] width 3 height 5
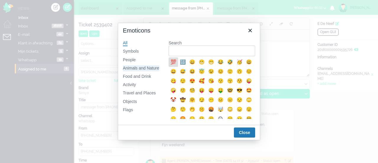
click at [132, 68] on div "Animals and Nature" at bounding box center [141, 68] width 36 height 6
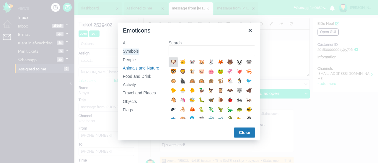
click at [131, 50] on div "Symbols" at bounding box center [131, 51] width 16 height 6
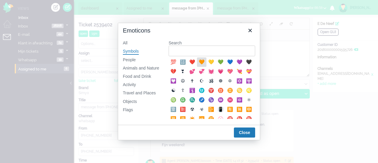
click at [201, 64] on div "🧡" at bounding box center [201, 62] width 7 height 7
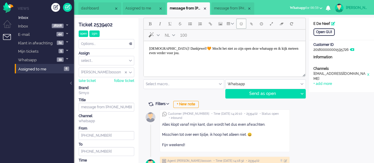
click at [239, 20] on button "Emoticons" at bounding box center [241, 24] width 10 height 10
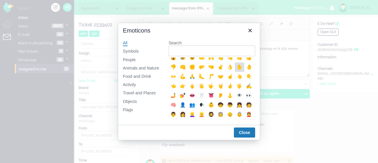
scroll to position [118, 0]
click at [189, 80] on div "🙏" at bounding box center [192, 76] width 7 height 7
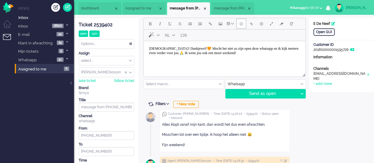
click at [240, 27] on button "Emoticons" at bounding box center [241, 24] width 10 height 10
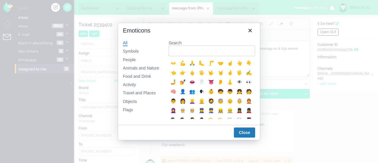
scroll to position [148, 0]
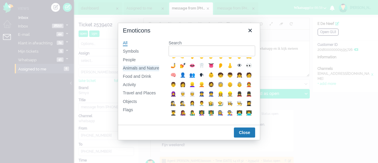
click at [131, 66] on div "Animals and Nature" at bounding box center [141, 68] width 36 height 6
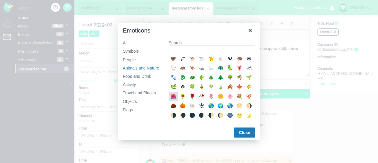
scroll to position [90, 0]
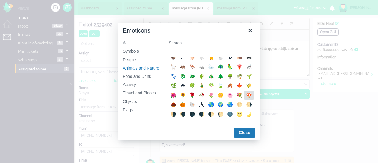
drag, startPoint x: 218, startPoint y: 113, endPoint x: 222, endPoint y: 110, distance: 5.2
click at [246, 99] on div "🍄" at bounding box center [249, 95] width 7 height 7
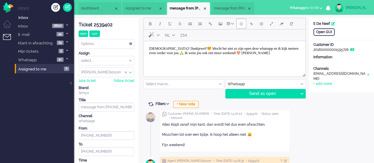
click at [238, 25] on button "Emoticons" at bounding box center [241, 24] width 10 height 10
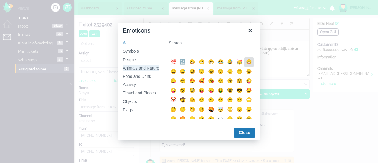
click at [145, 68] on div "Animals and Nature" at bounding box center [141, 68] width 36 height 6
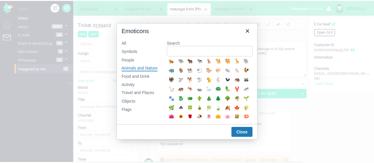
scroll to position [89, 0]
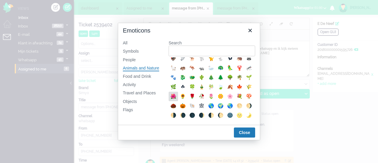
click at [177, 100] on div "🌺" at bounding box center [173, 96] width 7 height 7
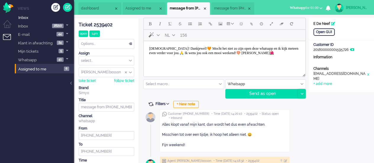
click at [302, 94] on div at bounding box center [301, 93] width 7 height 9
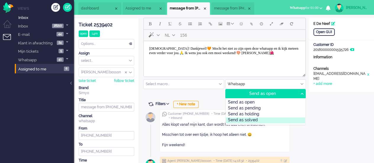
click at [279, 118] on div "Send as solved" at bounding box center [265, 120] width 79 height 6
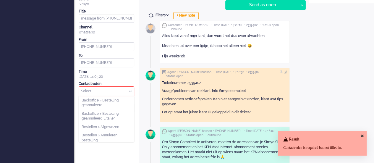
click at [104, 92] on input "text" at bounding box center [106, 91] width 55 height 9
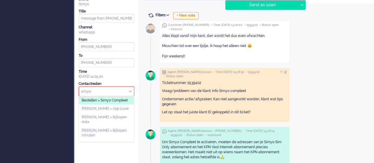
type input "simyo"
click at [102, 101] on span "Bestellen > Simyo Compleet" at bounding box center [105, 100] width 46 height 5
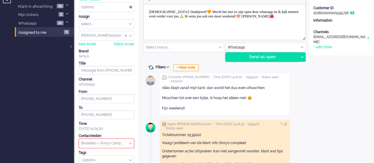
scroll to position [0, 0]
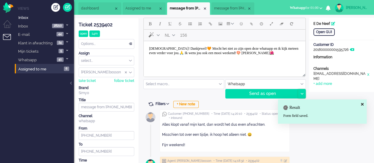
click at [302, 91] on div at bounding box center [301, 93] width 7 height 9
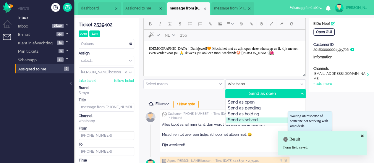
click at [258, 120] on div "Send as solved" at bounding box center [265, 120] width 79 height 6
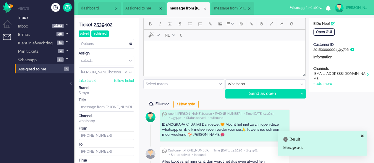
click at [230, 10] on span "message from +31630985351" at bounding box center [230, 8] width 33 height 5
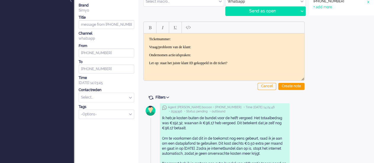
scroll to position [30, 0]
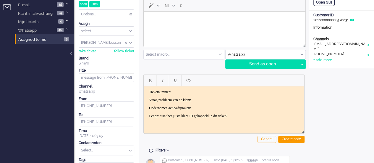
click at [183, 27] on html at bounding box center [225, 19] width 162 height 15
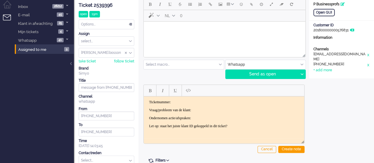
scroll to position [0, 0]
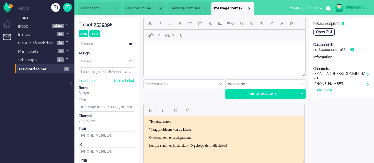
click at [177, 53] on body "Rich Text Area. Press ALT-0 for help." at bounding box center [224, 48] width 157 height 10
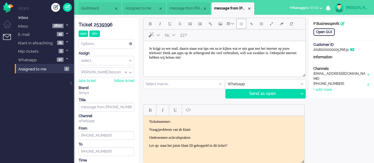
click at [241, 23] on span "Emoticons" at bounding box center [241, 23] width 3 height 5
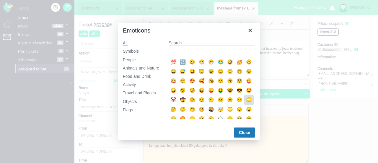
click at [246, 103] on div "🙄" at bounding box center [249, 99] width 7 height 7
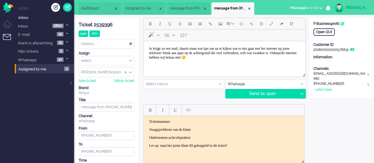
click at [300, 92] on div at bounding box center [301, 93] width 7 height 9
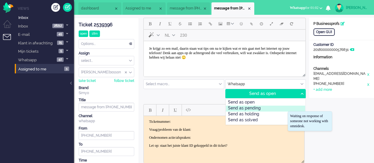
click at [256, 108] on div "Send as pending" at bounding box center [265, 109] width 79 height 6
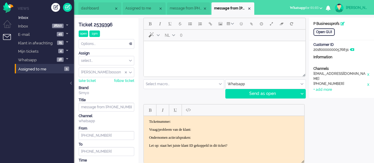
click at [166, 47] on body "Rich Text Area. Press ALT-0 for help." at bounding box center [224, 48] width 157 height 10
click at [241, 25] on span "Emoticons" at bounding box center [241, 23] width 3 height 5
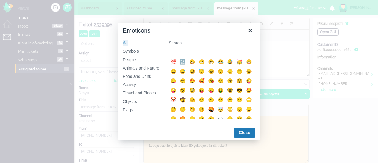
click at [137, 101] on div "All Symbols People Animals and Nature Food and Drink Activity Travel and Places…" at bounding box center [141, 79] width 46 height 89
click at [129, 101] on div "Objects" at bounding box center [130, 102] width 14 height 6
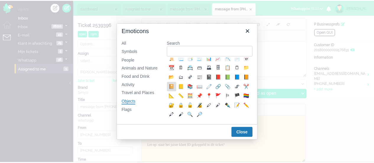
scroll to position [148, 0]
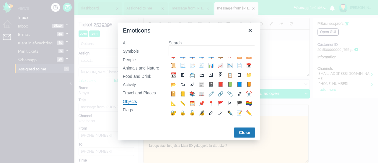
click at [217, 50] on div "📩" at bounding box center [220, 46] width 7 height 7
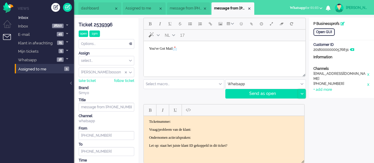
click at [300, 93] on icon at bounding box center [301, 94] width 3 height 2
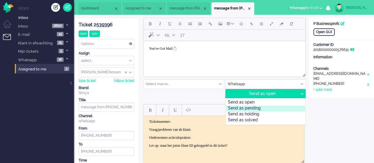
click at [270, 108] on div "Send as pending" at bounding box center [265, 109] width 79 height 6
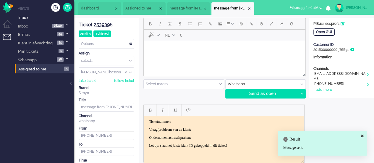
click at [101, 24] on div "Ticket 2539396" at bounding box center [107, 25] width 56 height 7
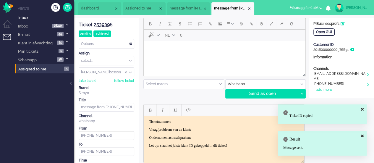
click at [183, 121] on p "Ticketnummer:" at bounding box center [224, 121] width 150 height 4
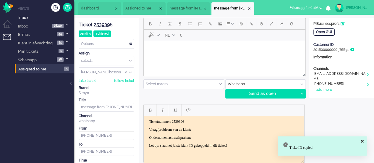
click at [207, 127] on p "Vraag/probleem van de klant:" at bounding box center [224, 129] width 150 height 4
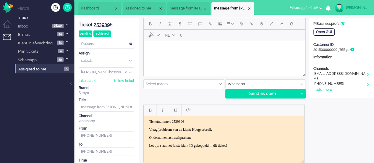
click at [209, 135] on p "Ondernomen actie/afspraken:" at bounding box center [224, 137] width 150 height 4
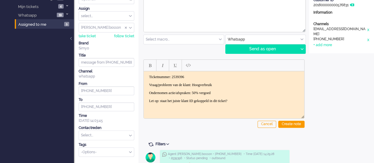
scroll to position [59, 0]
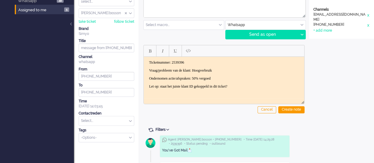
click at [116, 121] on input "text" at bounding box center [106, 120] width 55 height 9
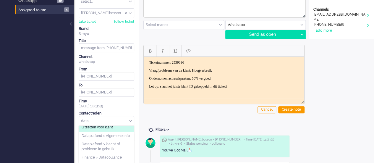
scroll to position [14, 0]
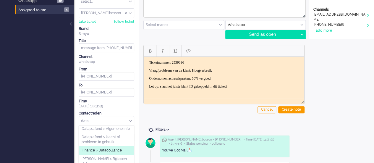
type input "data"
click at [105, 146] on li "Finance > Datacoulance" at bounding box center [106, 150] width 55 height 9
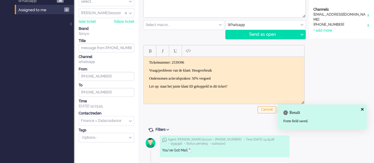
click at [292, 107] on div "Result Form field saved." at bounding box center [322, 116] width 89 height 25
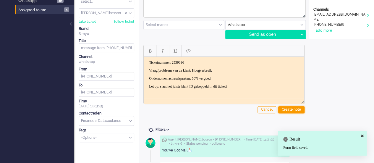
click at [287, 111] on div "Create note" at bounding box center [291, 109] width 26 height 7
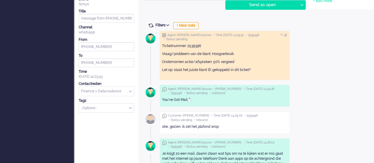
scroll to position [0, 0]
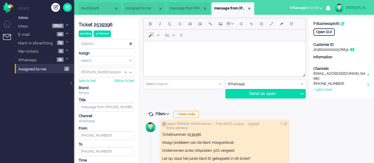
click at [178, 56] on html at bounding box center [225, 48] width 162 height 15
click at [304, 93] on div at bounding box center [301, 93] width 7 height 9
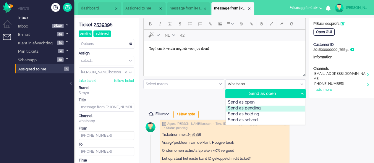
click at [281, 108] on div "Send as pending" at bounding box center [265, 109] width 79 height 6
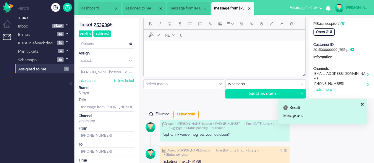
click at [182, 11] on li "message from +31620975495" at bounding box center [188, 8] width 43 height 12
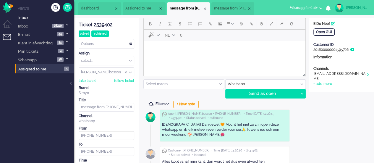
click at [104, 42] on div "Options..." at bounding box center [106, 43] width 55 height 9
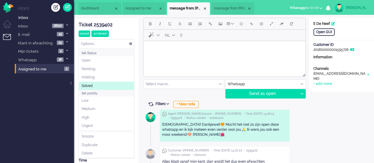
click at [98, 84] on li "Solved" at bounding box center [106, 86] width 55 height 9
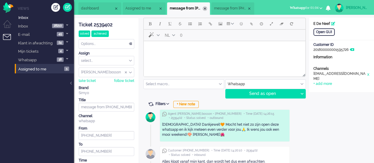
click at [207, 9] on div "Close tab" at bounding box center [204, 8] width 5 height 5
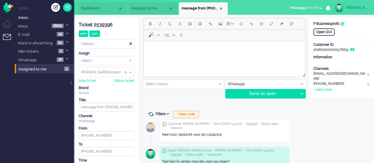
click at [169, 51] on body "Rich Text Area. Press ALT-0 for help." at bounding box center [224, 48] width 157 height 10
click at [242, 22] on button "Emoticons" at bounding box center [241, 24] width 10 height 10
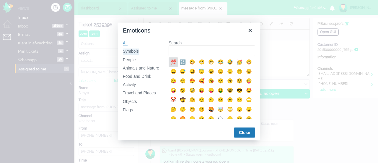
click at [130, 48] on div "Symbols" at bounding box center [131, 51] width 16 height 6
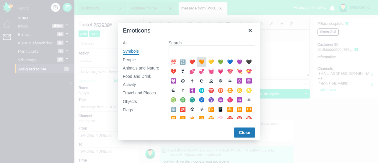
click at [204, 62] on div "🧡" at bounding box center [201, 62] width 7 height 7
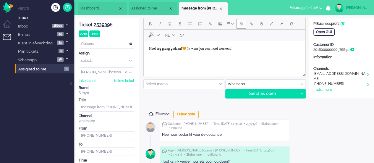
click at [241, 25] on span "Emoticons" at bounding box center [241, 23] width 3 height 5
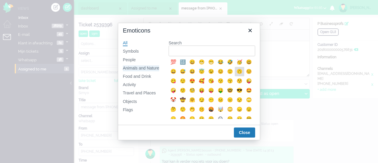
click at [132, 65] on div "Animals and Nature" at bounding box center [141, 68] width 36 height 6
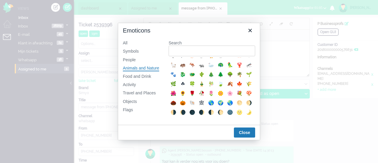
scroll to position [118, 0]
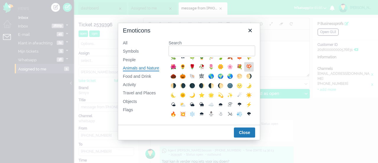
click at [244, 72] on div "🍄" at bounding box center [248, 66] width 9 height 9
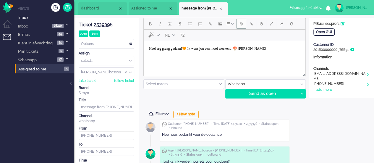
click at [245, 27] on button "Emoticons" at bounding box center [241, 24] width 10 height 10
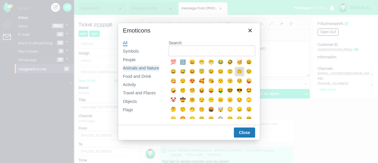
click at [152, 67] on div "Animals and Nature" at bounding box center [141, 68] width 36 height 6
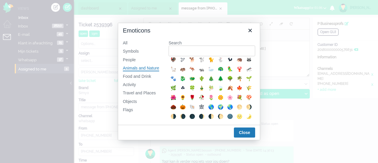
scroll to position [89, 0]
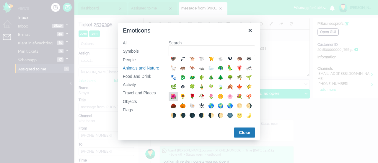
click at [177, 100] on div "🌺" at bounding box center [173, 96] width 7 height 7
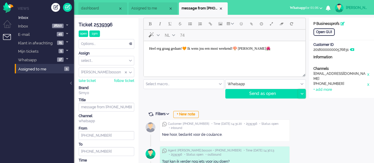
click at [301, 94] on icon at bounding box center [301, 94] width 3 height 2
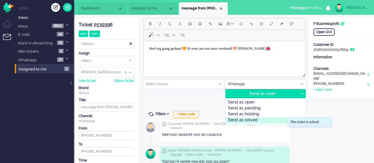
click at [281, 118] on div "Send as solved" at bounding box center [265, 120] width 79 height 6
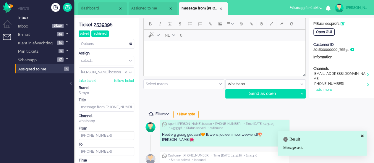
click at [220, 9] on div "Close tab" at bounding box center [220, 8] width 5 height 5
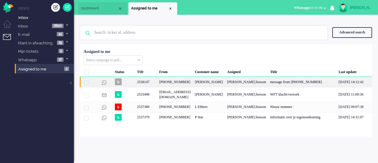
click at [181, 85] on div "[PHONE_NUMBER]" at bounding box center [175, 82] width 36 height 10
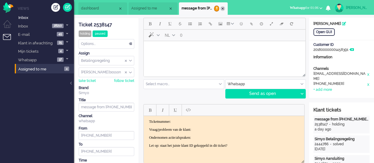
click at [222, 8] on div "Close tab" at bounding box center [222, 8] width 5 height 5
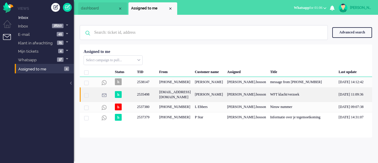
click at [202, 102] on div "[PERSON_NAME]" at bounding box center [209, 94] width 32 height 14
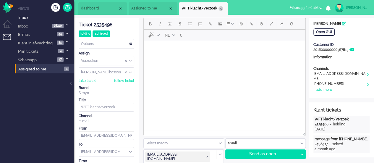
click at [220, 9] on div "Close tab" at bounding box center [220, 8] width 5 height 5
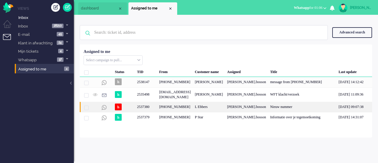
click at [193, 110] on div "[PHONE_NUMBER]" at bounding box center [175, 107] width 36 height 10
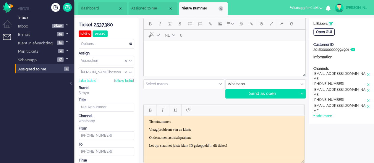
click at [220, 8] on div "Close tab" at bounding box center [220, 8] width 5 height 5
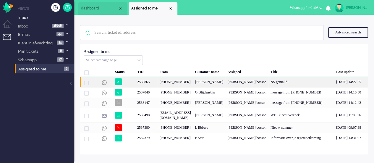
click at [140, 82] on div "2533865" at bounding box center [146, 82] width 22 height 10
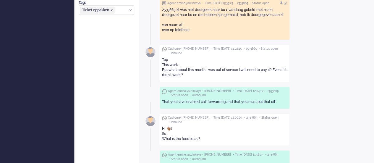
scroll to position [177, 0]
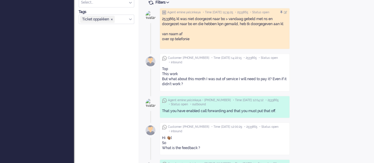
drag, startPoint x: 162, startPoint y: 78, endPoint x: 192, endPoint y: 85, distance: 31.0
click at [192, 84] on div "Top This work But what about this month I was out of service I will need to pay…" at bounding box center [224, 76] width 125 height 20
copy div "But what about this month I was out of service I will need to pay it? Even if i…"
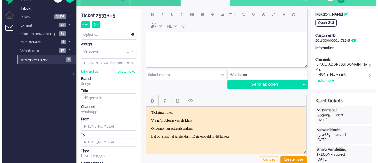
scroll to position [0, 0]
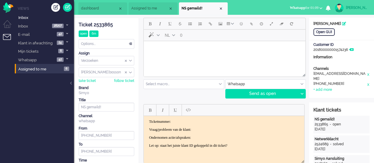
click at [185, 56] on html at bounding box center [225, 48] width 162 height 15
click at [240, 26] on button "Emoticons" at bounding box center [241, 24] width 10 height 10
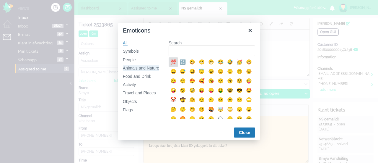
click at [145, 67] on div "Animals and Nature" at bounding box center [141, 68] width 36 height 6
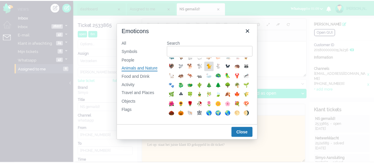
scroll to position [118, 0]
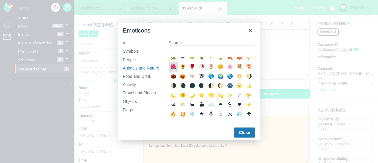
click at [177, 70] on div "🌺" at bounding box center [173, 66] width 7 height 7
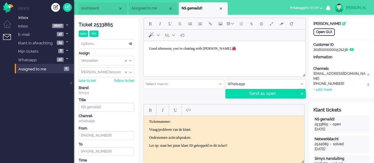
click at [301, 91] on div at bounding box center [301, 93] width 7 height 9
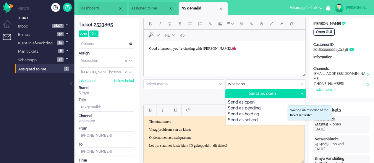
click at [264, 106] on div "Send as pending" at bounding box center [265, 109] width 79 height 6
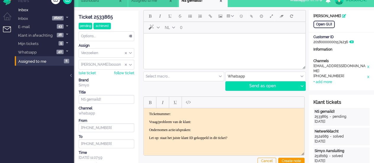
scroll to position [0, 0]
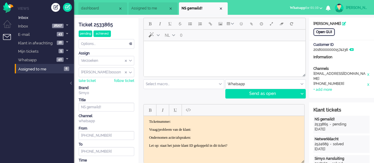
click at [326, 33] on div "Open GUI" at bounding box center [323, 31] width 21 height 7
click at [174, 52] on body "Rich Text Area. Press ALT-0 for help." at bounding box center [224, 48] width 157 height 10
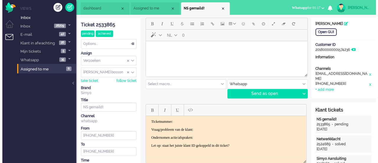
scroll to position [4, 0]
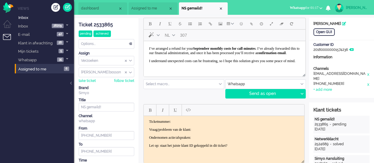
click at [290, 48] on p "I’ve arranged a refund for your September monthly costs for call minutes . I’ve…" at bounding box center [224, 50] width 151 height 9
click at [242, 25] on span "Emoticons" at bounding box center [241, 23] width 3 height 5
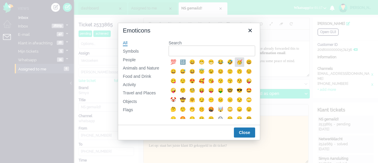
click at [241, 64] on div "🥳" at bounding box center [239, 62] width 7 height 7
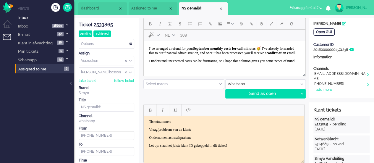
click at [202, 63] on p "I understand unexpected costs can be frustrating, so I hope this solution gives…" at bounding box center [224, 61] width 151 height 4
click at [240, 24] on span "Emoticons" at bounding box center [241, 23] width 3 height 5
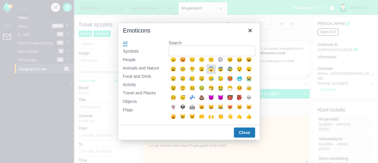
scroll to position [0, 0]
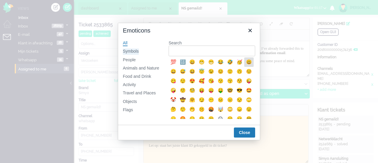
click at [134, 52] on div "Symbols" at bounding box center [131, 51] width 16 height 6
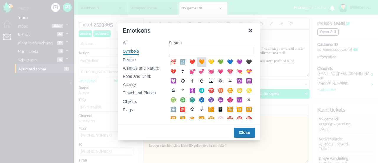
drag, startPoint x: 199, startPoint y: 64, endPoint x: 56, endPoint y: 22, distance: 149.2
click at [200, 63] on div "🧡" at bounding box center [201, 62] width 7 height 7
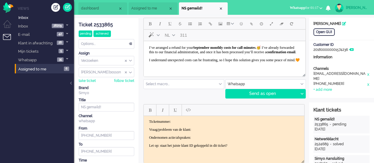
scroll to position [13, 0]
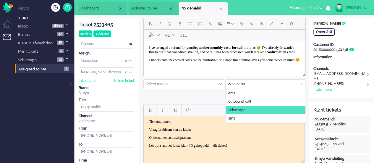
click at [300, 82] on input "text" at bounding box center [265, 83] width 80 height 9
click at [288, 84] on input "text" at bounding box center [265, 83] width 80 height 9
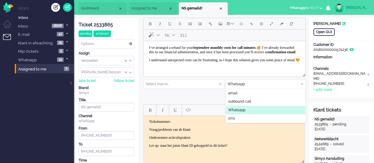
click at [205, 93] on div "NL 311 Select macro... BO > Abonnement > Overleden BO > Abonnement > Overleden …" at bounding box center [223, 58] width 161 height 81
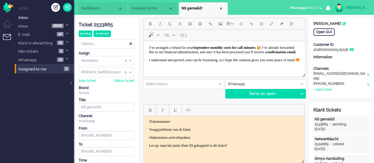
click at [301, 91] on div at bounding box center [301, 93] width 7 height 9
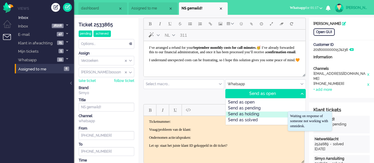
click at [272, 112] on div "Send as holding" at bounding box center [265, 114] width 79 height 6
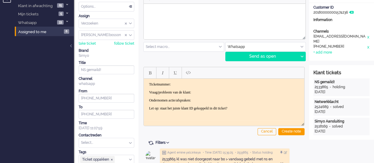
scroll to position [0, 0]
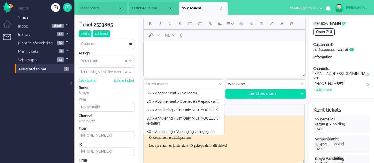
click at [194, 83] on input "text" at bounding box center [184, 83] width 80 height 9
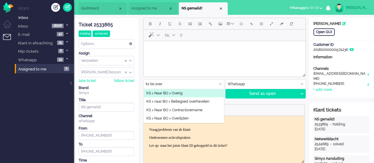
type input "ks bo over"
click at [184, 94] on li "KS > Naar BO > Overig" at bounding box center [184, 93] width 80 height 9
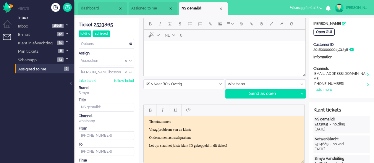
type input "Simyo Aansluiting"
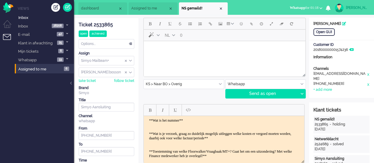
click at [198, 119] on body "**Wat is het nummer** **Wat is je verzoek, graag zo duidelijk mogelijk uitlegge…" at bounding box center [224, 158] width 156 height 80
click at [272, 137] on body "**Wat is het nummer** 0633732512 **Wat is je verzoek, graag zo duidelijk mogeli…" at bounding box center [224, 158] width 156 height 80
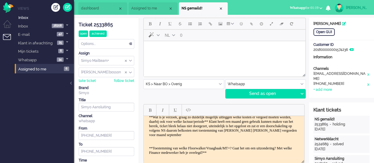
scroll to position [30, 0]
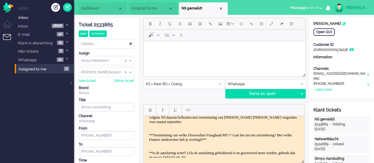
click at [268, 141] on body "**Wat is het nummer** 0633732512 **Wat is je verzoek, graag zo duidelijk mogeli…" at bounding box center [224, 134] width 156 height 93
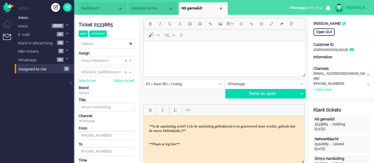
click at [194, 147] on body "**Wat is het nummer** 0633732512 **Wat is je verzoek, graag zo duidelijk mogeli…" at bounding box center [224, 108] width 156 height 93
click at [110, 25] on div "Ticket 2533865" at bounding box center [107, 25] width 56 height 7
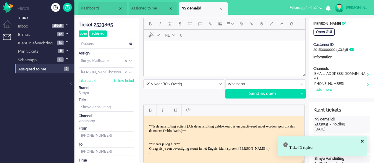
click at [192, 143] on body "**Wat is het nummer** 0633732512 **Wat is je verzoek, graag zo duidelijk mogeli…" at bounding box center [224, 108] width 156 height 93
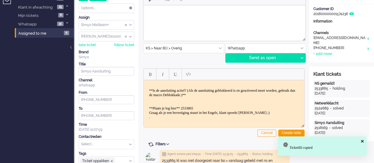
scroll to position [89, 0]
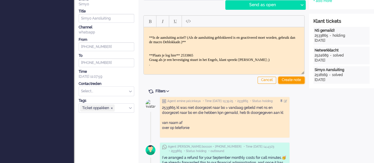
click at [291, 81] on div "Create note" at bounding box center [291, 80] width 26 height 7
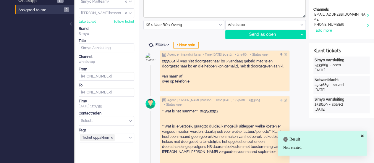
scroll to position [59, 0]
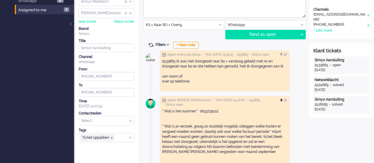
click at [284, 99] on div at bounding box center [282, 101] width 4 height 4
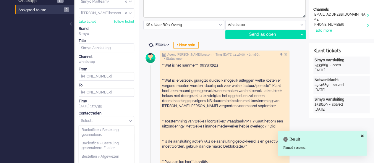
click at [106, 117] on input "text" at bounding box center [106, 120] width 55 height 9
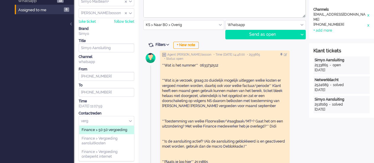
scroll to position [89, 0]
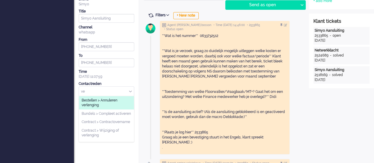
type input "v"
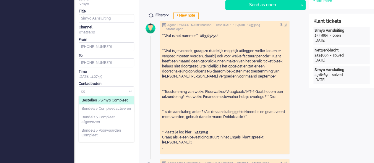
type input "c"
type input "bere"
click at [115, 98] on span "Netwerk > Slecht bereik" at bounding box center [101, 100] width 39 height 5
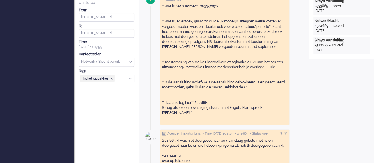
scroll to position [0, 0]
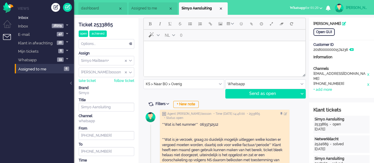
click at [153, 7] on span "Assigned to me" at bounding box center [149, 8] width 37 height 5
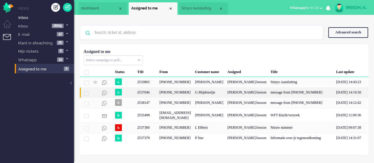
click at [178, 94] on div "+31613997912" at bounding box center [175, 92] width 36 height 10
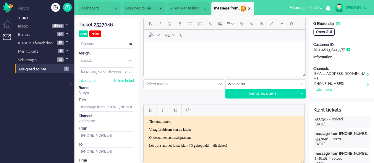
scroll to position [89, 0]
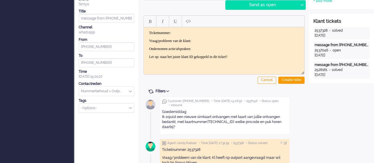
drag, startPoint x: 162, startPoint y: 117, endPoint x: 191, endPoint y: 130, distance: 31.9
click at [191, 130] on div "Goedemiddag Ik zojuist een nieuwe simkaart ontvangen met kaart van jullie ontva…" at bounding box center [224, 119] width 125 height 25
copy div "Ik zojuist een nieuwe simkaart ontvangen met kaart van jullie ontvangen bedankt…"
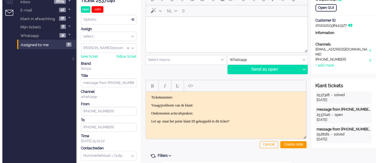
scroll to position [0, 0]
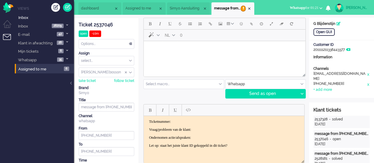
click at [167, 46] on body "Rich Text Area. Press ALT-0 for help." at bounding box center [224, 48] width 157 height 10
click at [240, 22] on span "Emoticons" at bounding box center [241, 23] width 3 height 5
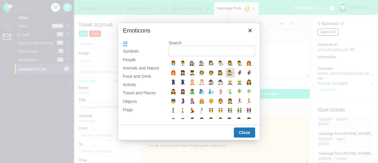
scroll to position [118, 0]
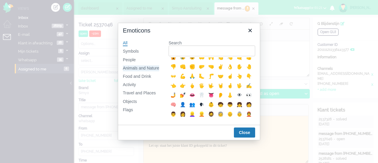
click at [144, 69] on div "Animals and Nature" at bounding box center [141, 68] width 36 height 6
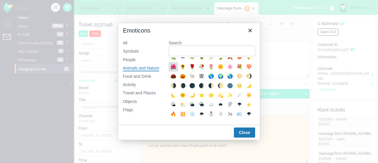
click at [177, 70] on div "🌺" at bounding box center [173, 66] width 7 height 7
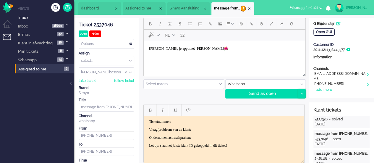
click at [301, 91] on div at bounding box center [301, 93] width 7 height 9
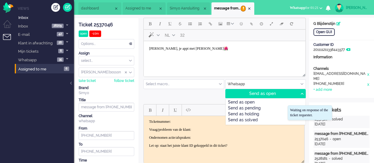
click at [282, 107] on div "Send as pending" at bounding box center [265, 109] width 79 height 6
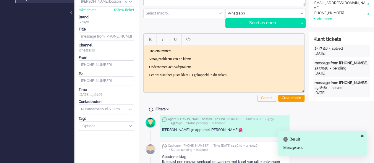
scroll to position [0, 0]
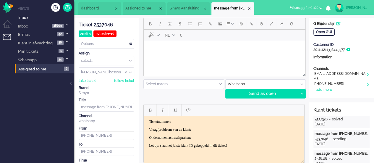
click at [156, 56] on html at bounding box center [225, 48] width 162 height 15
click at [318, 28] on div "Open GUI Customer Name G Blijdenstijn Customer ID 201111211338443377 Informatio…" at bounding box center [341, 58] width 65 height 80
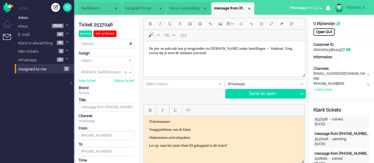
click at [319, 33] on div "Open GUI" at bounding box center [323, 31] width 21 height 7
click at [255, 52] on body "De pin- en pukcode kun je terugvinden via Mijn Simyo onder Instellingen → Simka…" at bounding box center [224, 50] width 157 height 15
click at [240, 25] on span "Emoticons" at bounding box center [241, 23] width 3 height 5
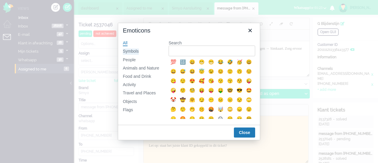
click at [131, 51] on div "Symbols" at bounding box center [131, 51] width 16 height 6
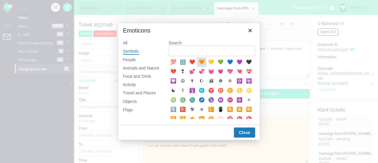
click at [203, 61] on div "🧡" at bounding box center [201, 62] width 7 height 7
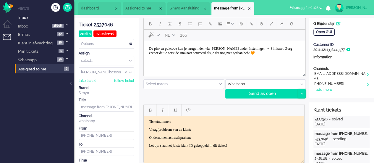
click at [303, 90] on div at bounding box center [301, 93] width 7 height 9
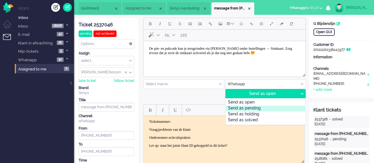
click at [267, 106] on div "Send as pending" at bounding box center [265, 109] width 79 height 6
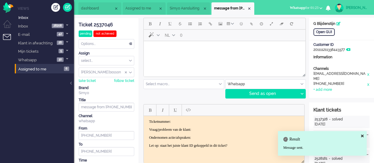
click at [104, 20] on div "Ticket 2537046 pending not achieved Watching Options... Set Status Open Pending…" at bounding box center [107, 109] width 56 height 183
click at [105, 23] on div "Ticket 2537046" at bounding box center [107, 25] width 56 height 7
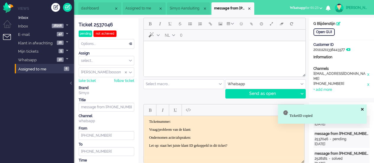
click at [188, 119] on p "Ticketnummer:" at bounding box center [224, 121] width 150 height 4
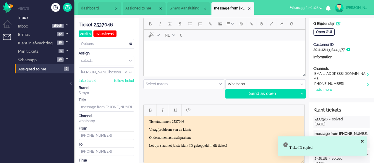
click at [220, 131] on p "Vraag/probleem van de klant:" at bounding box center [224, 129] width 150 height 4
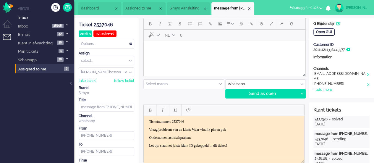
click at [217, 137] on p "Ondernomen actie/afspraken:" at bounding box center [224, 137] width 150 height 4
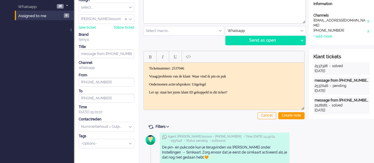
scroll to position [59, 0]
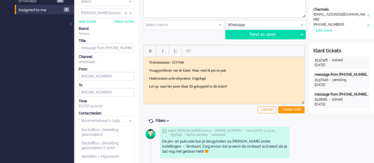
click at [100, 120] on input "text" at bounding box center [106, 120] width 55 height 9
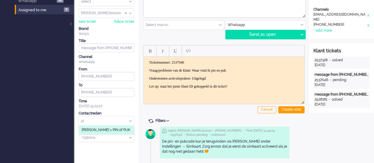
scroll to position [0, 0]
type input "pin"
click at [102, 129] on span "[PERSON_NAME] > PIN of PUK" at bounding box center [106, 129] width 49 height 5
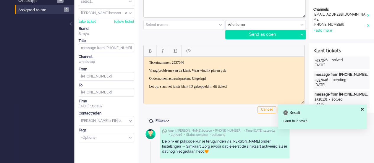
click at [288, 110] on span at bounding box center [285, 112] width 5 height 5
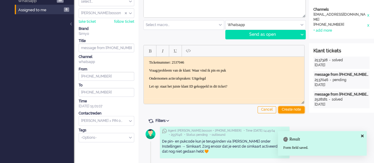
click at [289, 110] on div "Create note" at bounding box center [291, 109] width 26 height 7
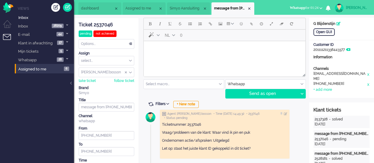
click at [187, 9] on span "Simyo Aansluiting" at bounding box center [186, 8] width 33 height 5
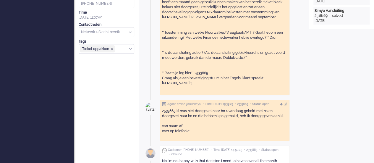
scroll to position [236, 0]
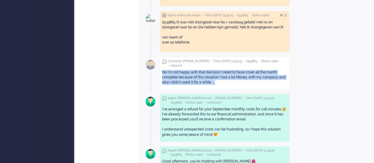
drag, startPoint x: 163, startPoint y: 61, endPoint x: 227, endPoint y: 72, distance: 65.3
click at [227, 72] on div "No I’m not happy with that decision I need to have cover all the month complete…" at bounding box center [224, 77] width 125 height 15
copy div "No I’m not happy with that decision I need to have cover all the month complete…"
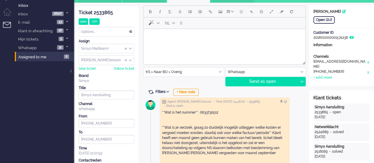
scroll to position [0, 0]
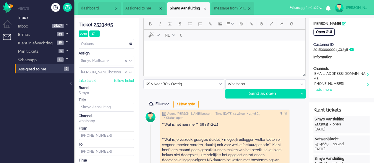
click at [328, 34] on div "Open GUI" at bounding box center [323, 31] width 21 height 7
click at [180, 42] on html at bounding box center [225, 48] width 162 height 15
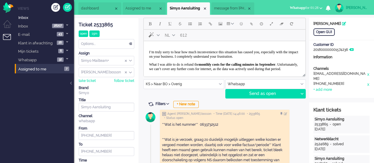
click at [181, 59] on p "I’m truly sorry to hear how much inconvenience this situation has caused you, e…" at bounding box center [224, 54] width 151 height 9
click at [242, 25] on button "Emoticons" at bounding box center [241, 24] width 10 height 10
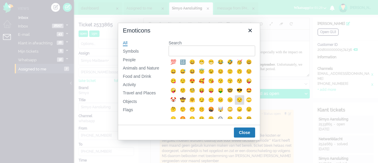
click at [235, 105] on div "😒" at bounding box center [239, 99] width 9 height 9
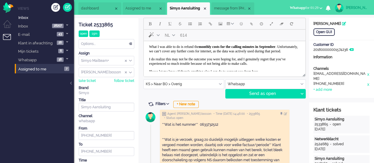
scroll to position [30, 0]
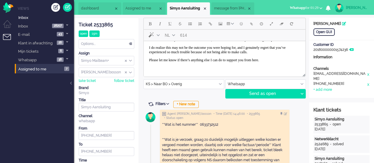
click at [183, 54] on p "I do realize this may not be the outcome you were hoping for, and I genuinely r…" at bounding box center [224, 50] width 151 height 9
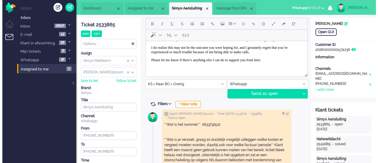
scroll to position [42, 0]
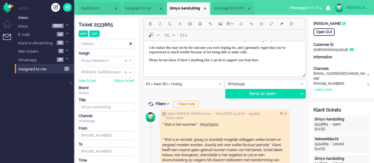
click at [293, 58] on p "Please let me know if there’s anything else I can do to support you from here." at bounding box center [224, 60] width 151 height 4
click at [242, 25] on span "Emoticons" at bounding box center [241, 23] width 3 height 5
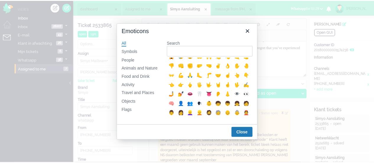
scroll to position [148, 0]
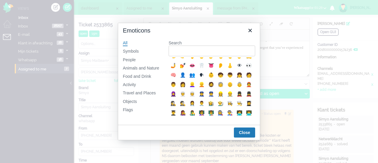
click at [189, 50] on div "🙏" at bounding box center [192, 46] width 7 height 7
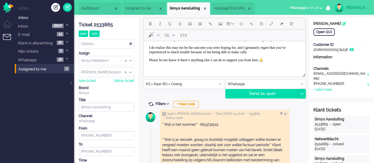
click at [302, 94] on icon at bounding box center [301, 94] width 3 height 2
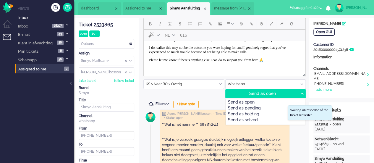
click at [261, 111] on div "Send as holding" at bounding box center [265, 114] width 79 height 6
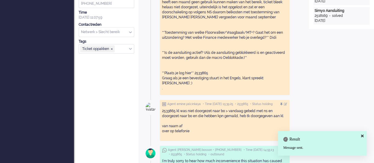
scroll to position [0, 0]
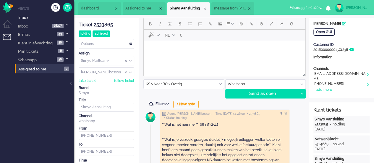
click at [225, 5] on li "message from +31613997912" at bounding box center [232, 8] width 43 height 12
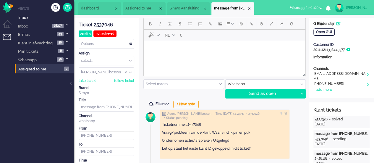
click at [181, 9] on span "Simyo Aansluiting" at bounding box center [186, 8] width 33 height 5
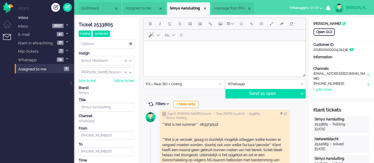
click at [236, 9] on span "message from +31613997912" at bounding box center [230, 8] width 33 height 5
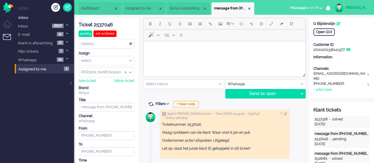
click at [191, 9] on span "Simyo Aansluiting" at bounding box center [186, 8] width 33 height 5
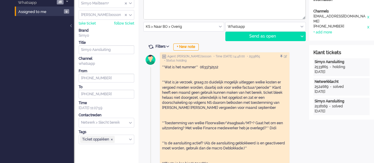
scroll to position [54, 0]
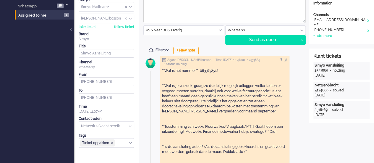
click at [210, 136] on div "**Wat is het nummer** 0633732512 **Wat is je verzoek, graag zo duidelijk mogeli…" at bounding box center [224, 126] width 125 height 116
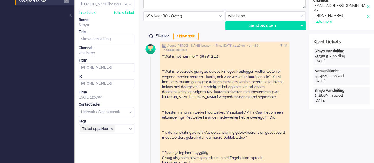
scroll to position [24, 0]
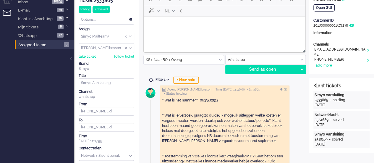
click at [212, 32] on html at bounding box center [225, 24] width 162 height 15
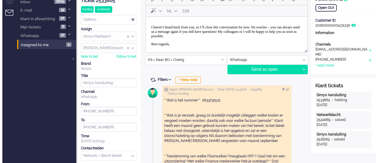
scroll to position [0, 0]
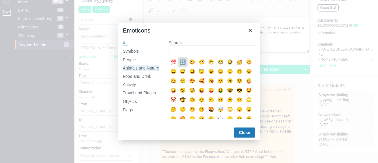
click at [147, 67] on div "Animals and Nature" at bounding box center [141, 68] width 36 height 6
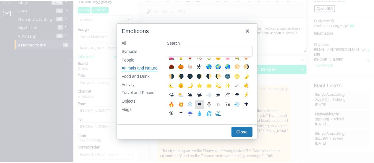
scroll to position [126, 0]
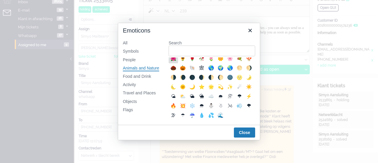
click at [177, 62] on div "🌺" at bounding box center [173, 58] width 7 height 7
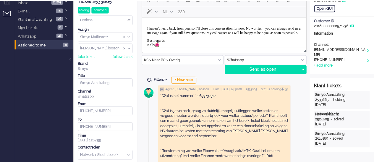
scroll to position [4, 0]
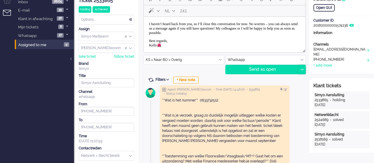
click at [300, 69] on icon at bounding box center [301, 70] width 3 height 2
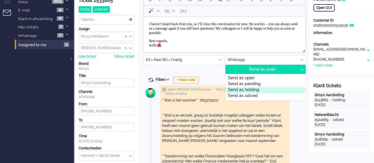
click at [260, 88] on div "Send as holding" at bounding box center [265, 90] width 79 height 6
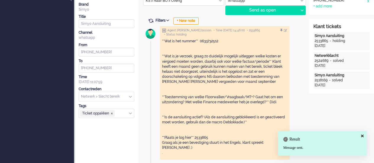
scroll to position [0, 0]
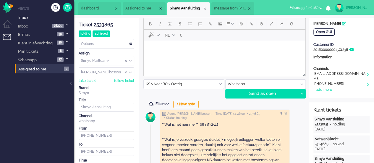
click at [207, 8] on div "Close tab" at bounding box center [204, 8] width 5 height 5
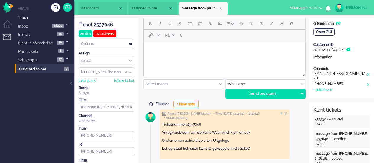
click at [175, 51] on body "Rich Text Area. Press ALT-0 for help." at bounding box center [224, 48] width 157 height 10
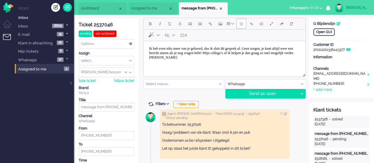
click at [244, 24] on button "Emoticons" at bounding box center [241, 24] width 10 height 10
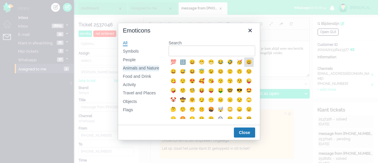
click at [150, 66] on div "Animals and Nature" at bounding box center [141, 68] width 36 height 6
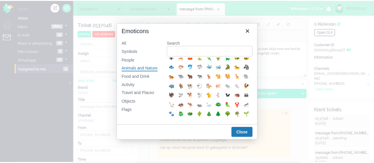
scroll to position [118, 0]
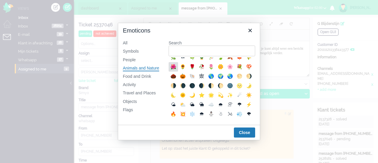
click at [177, 70] on div "🌺" at bounding box center [173, 66] width 7 height 7
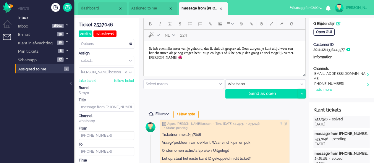
click at [301, 93] on icon at bounding box center [301, 94] width 3 height 2
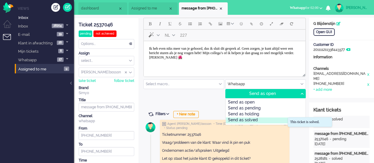
click at [277, 117] on div "Send as solved" at bounding box center [265, 120] width 79 height 6
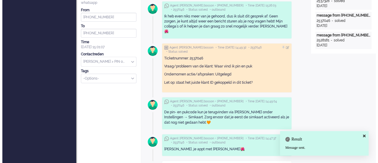
scroll to position [0, 0]
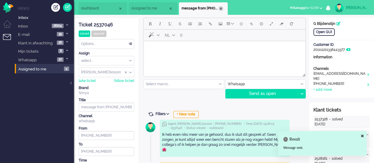
click at [221, 7] on div "Close tab" at bounding box center [220, 8] width 5 height 5
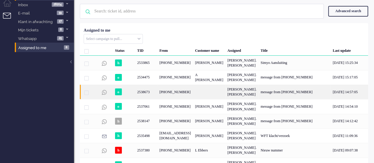
scroll to position [40, 0]
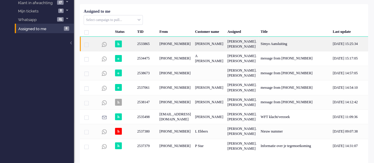
click at [139, 42] on div "2533865" at bounding box center [146, 44] width 22 height 14
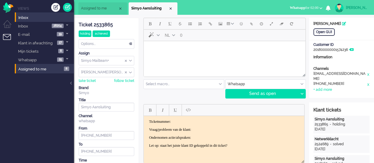
click at [173, 8] on li "Simyo Aansluiting" at bounding box center [153, 8] width 49 height 12
click at [170, 11] on li "Simyo Aansluiting" at bounding box center [153, 8] width 49 height 12
click at [170, 10] on div "Close tab" at bounding box center [170, 8] width 5 height 5
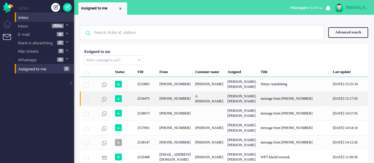
click at [158, 105] on div "[PHONE_NUMBER]" at bounding box center [175, 98] width 36 height 14
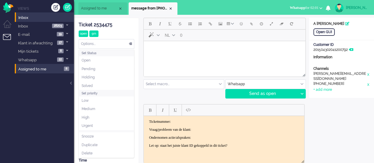
click at [83, 40] on div "Options..." at bounding box center [106, 43] width 55 height 9
click at [94, 84] on li "Solved" at bounding box center [106, 86] width 55 height 9
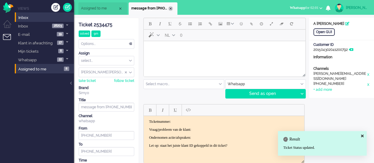
click at [170, 9] on div "Close tab" at bounding box center [170, 8] width 5 height 5
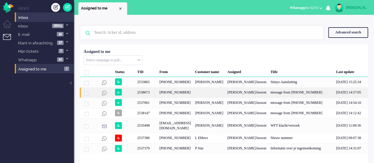
click at [206, 98] on div "2538673" at bounding box center [209, 92] width 32 height 10
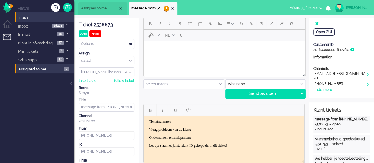
click at [197, 53] on body "Rich Text Area. Press ALT-0 for help." at bounding box center [224, 48] width 157 height 10
click at [165, 49] on body "Ohh top, de huidige simkaart hoef je dan niet te activeren, die kun je eventuee…" at bounding box center [224, 48] width 157 height 10
click at [240, 26] on span "Emoticons" at bounding box center [241, 23] width 3 height 5
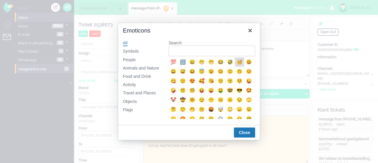
click at [238, 64] on div "🥳" at bounding box center [239, 62] width 7 height 7
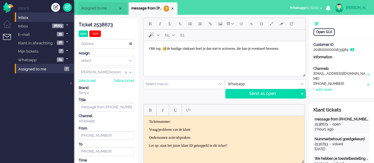
click at [301, 94] on div at bounding box center [301, 93] width 7 height 9
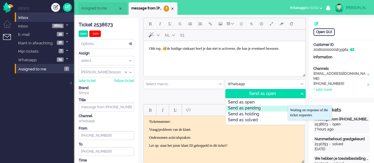
click at [278, 109] on div "Send as pending" at bounding box center [265, 109] width 79 height 6
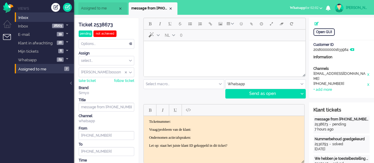
click at [288, 4] on button "Whatsapp for 02:02" at bounding box center [306, 8] width 40 height 9
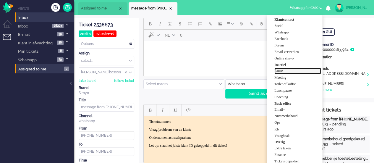
click at [285, 72] on label "Pauze" at bounding box center [297, 70] width 47 height 5
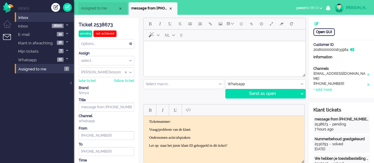
click at [324, 33] on div "Open GUI" at bounding box center [323, 31] width 21 height 7
click at [316, 7] on span "pauze for 00:16" at bounding box center [307, 8] width 22 height 4
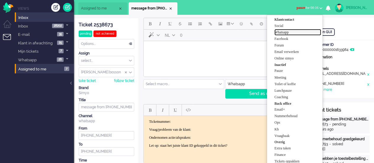
click at [284, 31] on label "Whatsapp" at bounding box center [297, 32] width 47 height 5
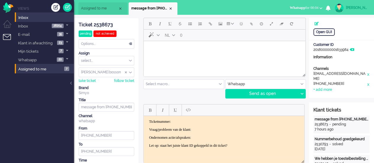
click at [162, 56] on html at bounding box center [225, 48] width 162 height 15
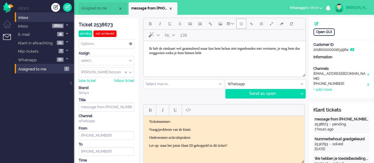
click at [238, 26] on button "Emoticons" at bounding box center [241, 24] width 10 height 10
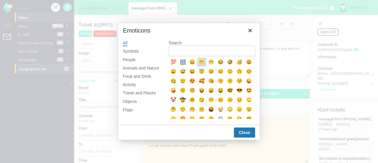
click at [202, 62] on div "😬" at bounding box center [201, 62] width 7 height 7
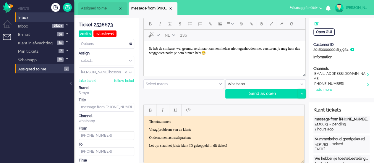
click at [302, 93] on icon at bounding box center [301, 94] width 3 height 2
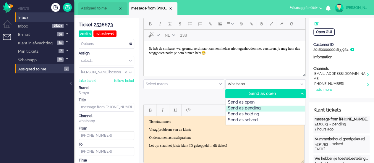
click at [277, 107] on div "Send as pending" at bounding box center [265, 109] width 79 height 6
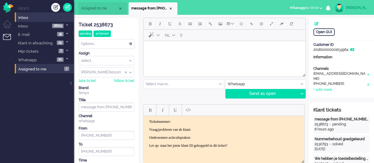
click at [174, 53] on body "Rich Text Area. Press ALT-0 for help." at bounding box center [224, 48] width 157 height 10
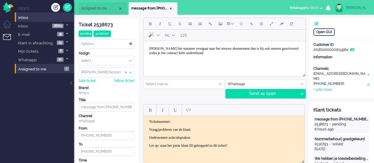
click at [303, 94] on icon at bounding box center [301, 94] width 3 height 2
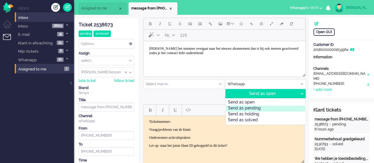
click at [268, 108] on div "Send as pending" at bounding box center [265, 109] width 79 height 6
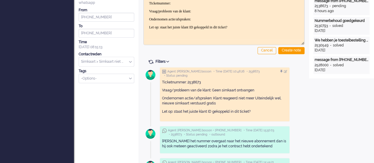
scroll to position [89, 0]
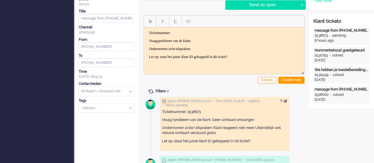
click at [287, 100] on div at bounding box center [286, 101] width 4 height 4
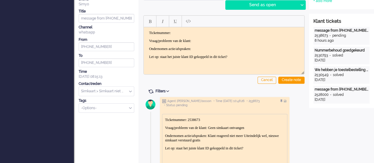
scroll to position [0, 0]
click at [237, 140] on p "Ondernomen actie/afspraken: Klant reageerd niet meer Uiteindelijk wel, nieuwe s…" at bounding box center [224, 138] width 119 height 9
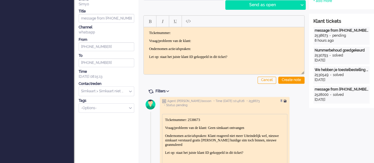
click at [287, 100] on div at bounding box center [286, 101] width 4 height 4
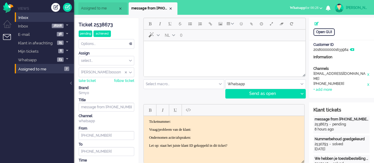
click at [102, 42] on div "Options..." at bounding box center [106, 43] width 55 height 9
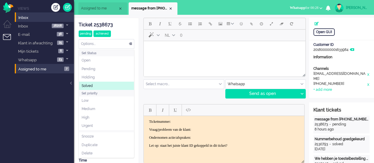
click at [106, 87] on li "Solved" at bounding box center [106, 86] width 55 height 9
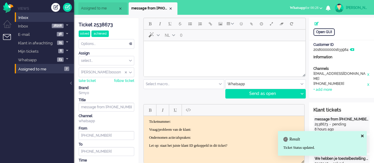
click at [172, 6] on li "message from [PHONE_NUMBER]" at bounding box center [153, 8] width 49 height 12
click at [171, 9] on div "Close tab" at bounding box center [170, 8] width 5 height 5
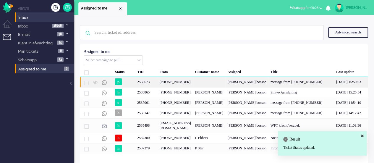
click at [174, 83] on div "[PHONE_NUMBER]" at bounding box center [175, 82] width 36 height 10
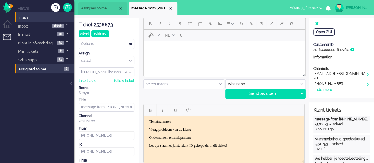
click at [171, 9] on div "Close tab" at bounding box center [170, 8] width 5 height 5
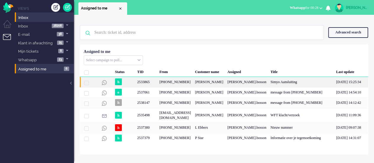
click at [163, 85] on div "[PHONE_NUMBER]" at bounding box center [175, 82] width 36 height 10
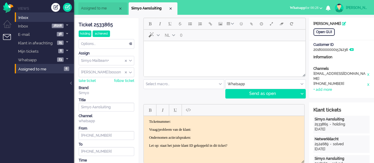
click at [172, 9] on div "Close tab" at bounding box center [170, 8] width 5 height 5
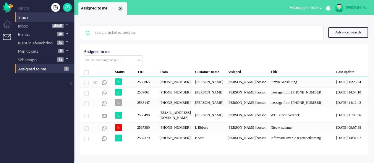
click at [121, 9] on div "Close tab" at bounding box center [120, 8] width 5 height 5
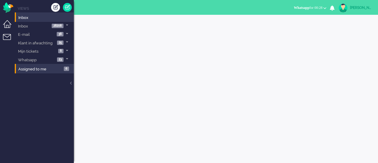
click at [9, 23] on li "Dashboard menu" at bounding box center [9, 26] width 13 height 13
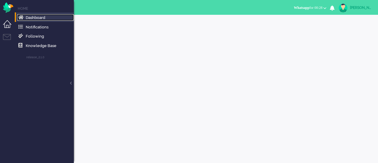
click at [31, 20] on link "Dashboard" at bounding box center [45, 17] width 57 height 7
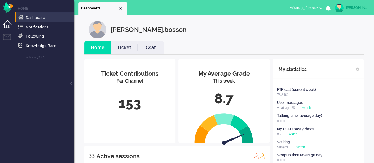
click at [239, 95] on div "8.7" at bounding box center [224, 99] width 82 height 20
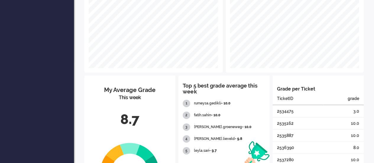
scroll to position [113, 0]
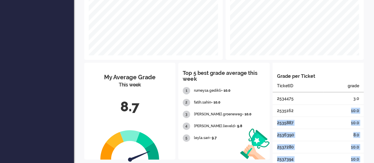
drag, startPoint x: 319, startPoint y: 102, endPoint x: 327, endPoint y: 105, distance: 9.3
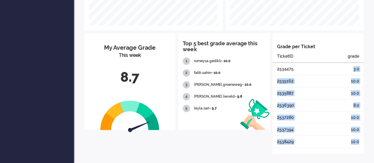
drag, startPoint x: 319, startPoint y: 72, endPoint x: 333, endPoint y: 72, distance: 14.8
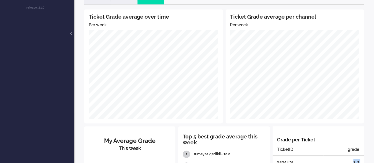
scroll to position [0, 0]
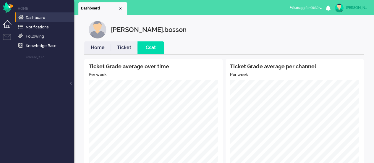
click at [125, 10] on li "Dashboard" at bounding box center [102, 8] width 49 height 12
click at [118, 8] on div "Close tab" at bounding box center [120, 8] width 5 height 5
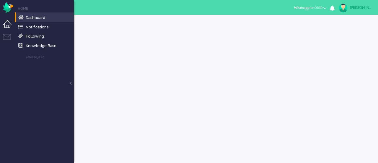
click at [9, 23] on li "Dashboard menu" at bounding box center [9, 26] width 13 height 13
click at [9, 25] on li "Dashboard menu" at bounding box center [9, 26] width 13 height 13
drag, startPoint x: 29, startPoint y: 17, endPoint x: 37, endPoint y: 18, distance: 7.6
click at [29, 16] on span "Dashboard" at bounding box center [36, 17] width 20 height 4
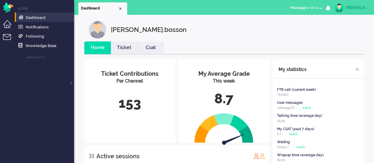
click at [7, 40] on li "Tickets menu" at bounding box center [9, 40] width 13 height 13
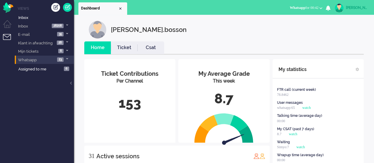
click at [23, 61] on span "Whatsapp" at bounding box center [27, 60] width 20 height 10
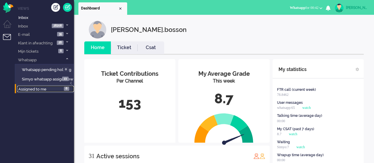
click at [32, 91] on span "Assigned to me" at bounding box center [32, 89] width 28 height 4
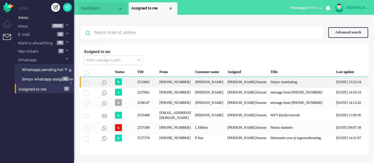
click at [181, 86] on div "[PHONE_NUMBER]" at bounding box center [175, 82] width 36 height 10
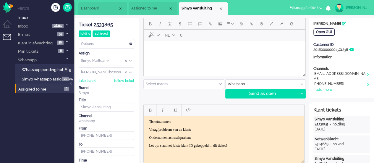
click at [352, 9] on div "[PERSON_NAME].bosson" at bounding box center [357, 8] width 22 height 6
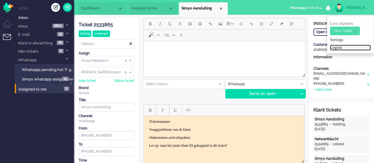
click at [341, 46] on link "Logout" at bounding box center [350, 48] width 41 height 6
